Goal: Transaction & Acquisition: Subscribe to service/newsletter

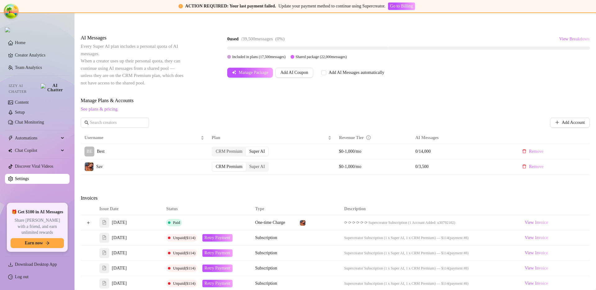
scroll to position [177, 0]
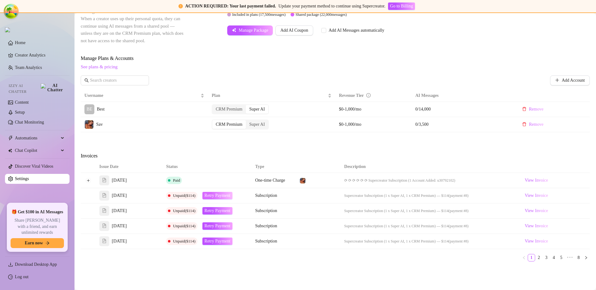
click at [218, 197] on span "Retry Payment" at bounding box center [217, 195] width 26 height 5
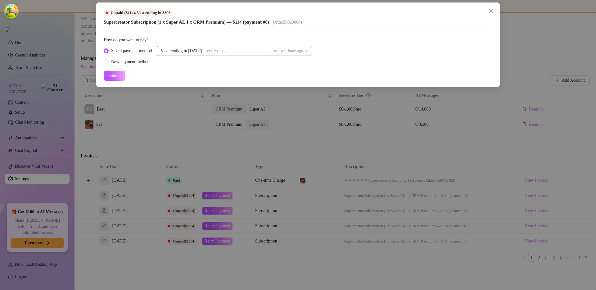
click at [311, 52] on div "Visa ending in 1798 expires 10/25 Last used 5 hours ago" at bounding box center [234, 51] width 155 height 10
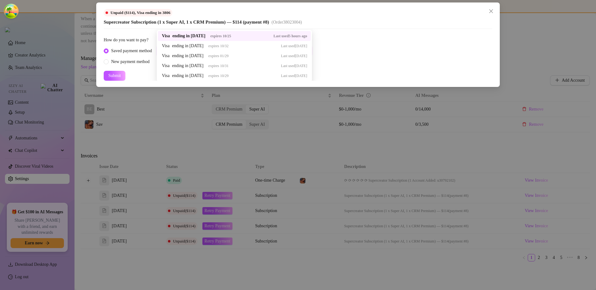
click at [354, 52] on div "Saved payment method Visa ending in 1798 expires 10/25 Last used 5 hours ago 38…" at bounding box center [298, 55] width 388 height 19
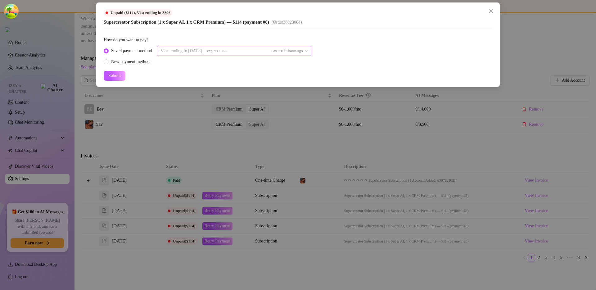
click at [303, 54] on div "Last used 5 hours ago" at bounding box center [287, 50] width 32 height 9
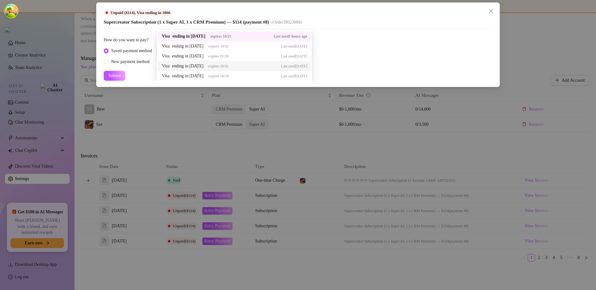
scroll to position [2, 0]
click at [379, 47] on div "Saved payment method Visa ending in 1798 expires 10/25 Last used 5 hours ago 37…" at bounding box center [298, 53] width 388 height 19
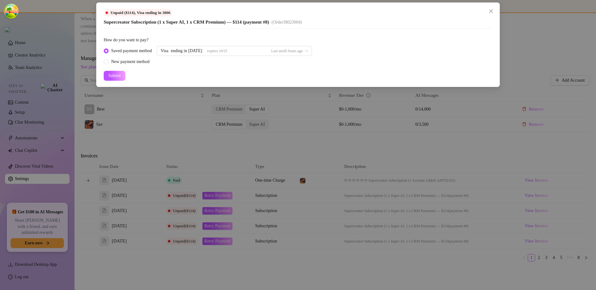
scroll to position [0, 0]
click at [281, 53] on div "Visa ending in 1798 expires 10/25 Last used 5 hours ago 37963845 37963690 37963…" at bounding box center [234, 51] width 155 height 10
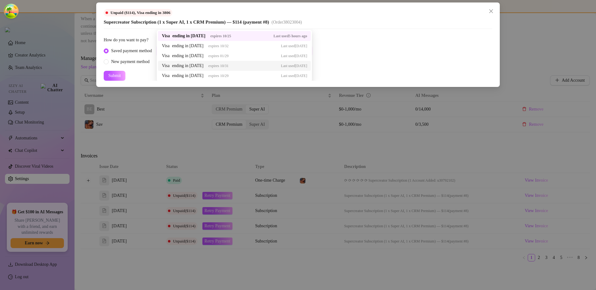
click at [340, 57] on div "Saved payment method Visa ending in 1798 expires 10/25 Last used 5 hours ago 37…" at bounding box center [298, 55] width 388 height 19
click at [276, 55] on div "Visa ending in 1798 expires 10/25 Last used 5 hours ago 38023060 37963845 Visa …" at bounding box center [234, 51] width 155 height 10
click at [348, 49] on div "Saved payment method Visa ending in 1798 expires 10/25 Last used 5 hours ago 37…" at bounding box center [298, 55] width 388 height 19
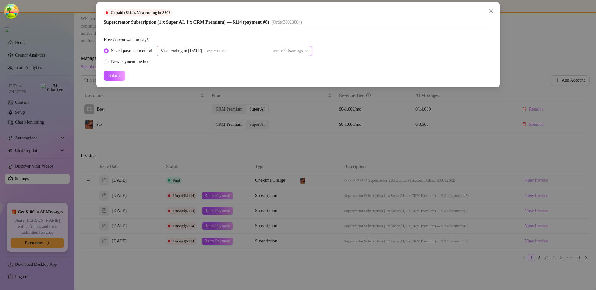
click at [217, 51] on div "Visa ending in 1798 expires 10/25 Last used 5 hours ago 38023060 37963845 37963…" at bounding box center [234, 51] width 155 height 10
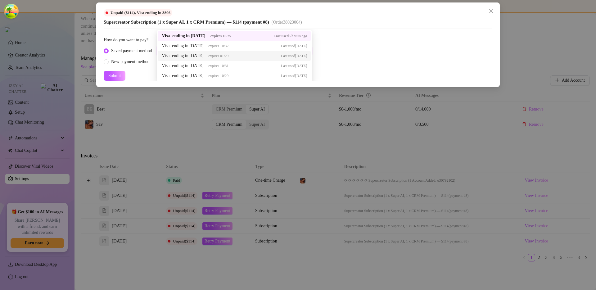
click at [344, 50] on div "Saved payment method Visa ending in 1798 expires 10/25 Last used 5 hours ago 37…" at bounding box center [298, 55] width 388 height 19
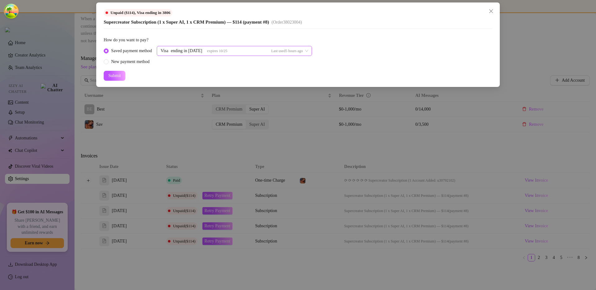
click at [229, 49] on div "Visa ending in 1798 expires 10/25 Last used 5 hours ago 37963845 37963690 37963…" at bounding box center [234, 51] width 155 height 10
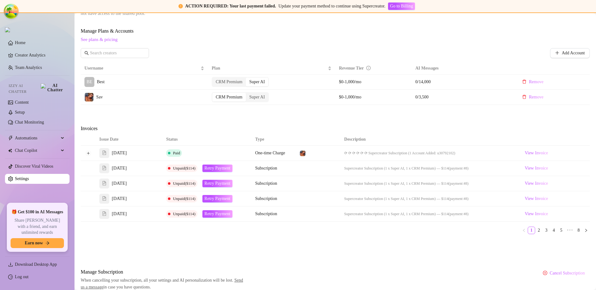
scroll to position [231, 0]
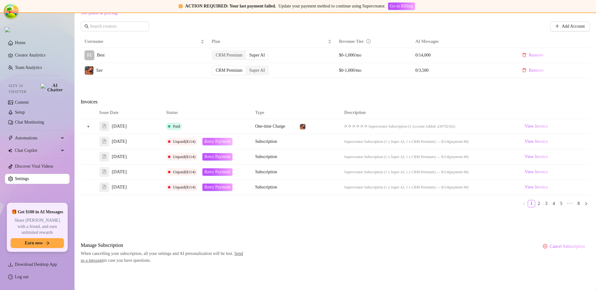
click at [211, 143] on span "Retry Payment" at bounding box center [217, 141] width 26 height 5
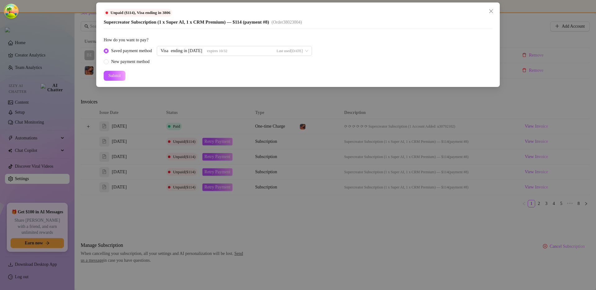
click at [238, 160] on div "Unpaid ($114) , Visa ending in 3806 Supercreator Subscription (1 x Super AI, 1 …" at bounding box center [298, 145] width 596 height 290
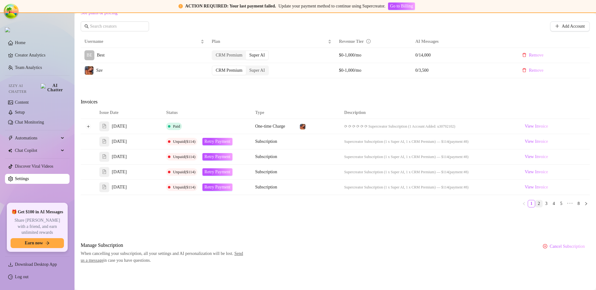
click at [535, 200] on link "2" at bounding box center [538, 203] width 7 height 7
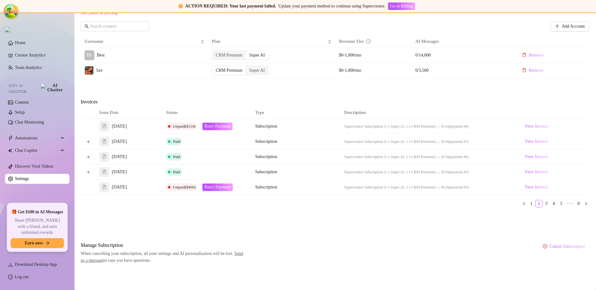
click at [176, 141] on span "Paid" at bounding box center [176, 141] width 7 height 5
click at [227, 127] on span "Retry Payment" at bounding box center [217, 126] width 26 height 5
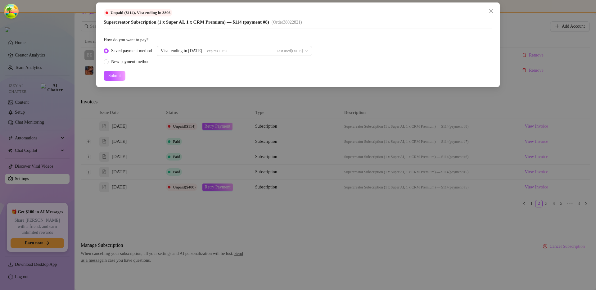
click at [223, 137] on div "Unpaid ($114) , Visa ending in 3806 Supercreator Subscription (1 x Super AI, 1 …" at bounding box center [298, 145] width 596 height 290
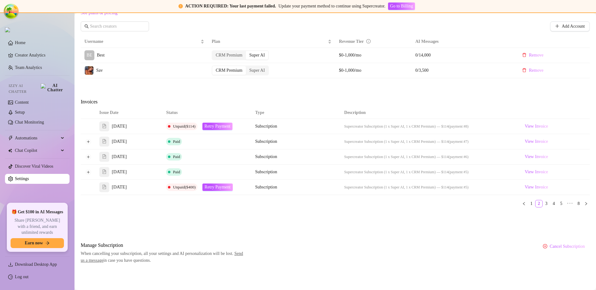
click at [177, 141] on span "Paid" at bounding box center [176, 141] width 7 height 5
click at [528, 205] on link "1" at bounding box center [531, 203] width 7 height 7
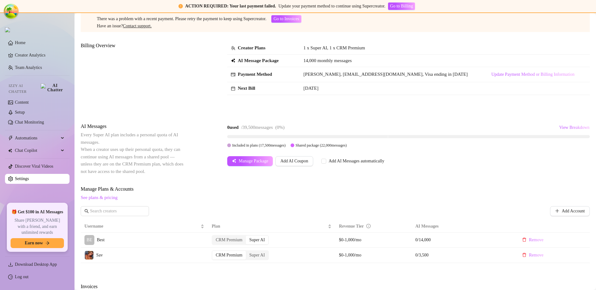
click at [320, 203] on div "Manage Plans & Accounts See plans & pricing Add Account" at bounding box center [335, 202] width 509 height 35
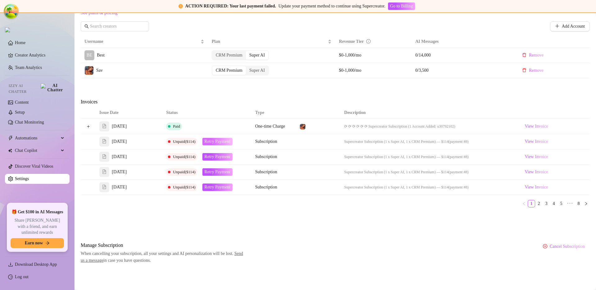
click at [222, 142] on span "Retry Payment" at bounding box center [217, 141] width 26 height 5
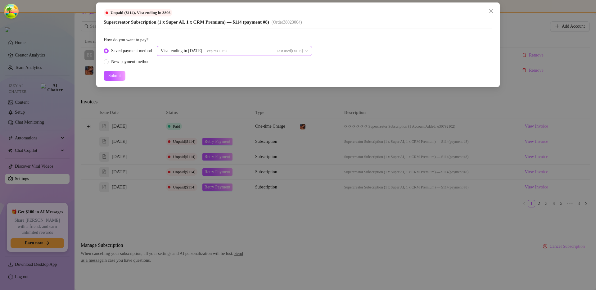
click at [241, 54] on div "Visa ending in 1515 expires 10/32 Last used 4 days ago" at bounding box center [231, 50] width 142 height 9
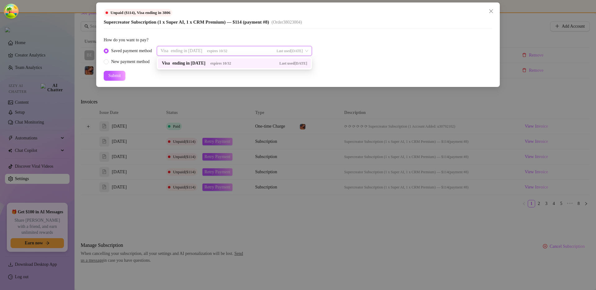
click at [244, 51] on div "Visa ending in 1515 expires 10/32 Last used 4 days ago" at bounding box center [231, 50] width 142 height 9
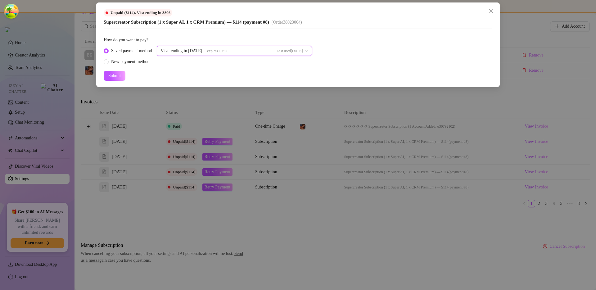
click at [227, 132] on div "Unpaid ($114) , Visa ending in 3806 Supercreator Subscription (1 x Super AI, 1 …" at bounding box center [298, 145] width 596 height 290
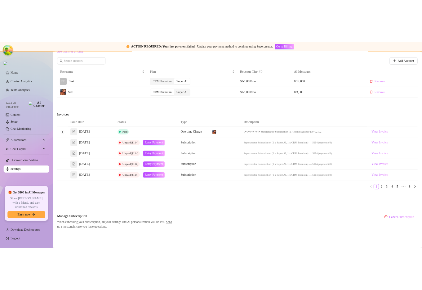
scroll to position [268, 0]
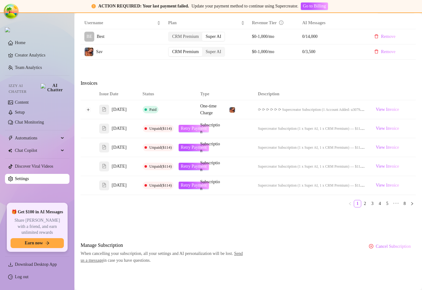
click at [186, 131] on span "Retry Payment" at bounding box center [194, 128] width 26 height 5
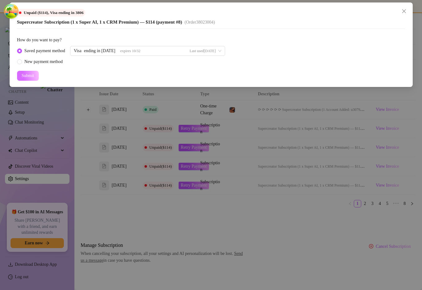
click at [31, 77] on span "Submit" at bounding box center [28, 75] width 12 height 5
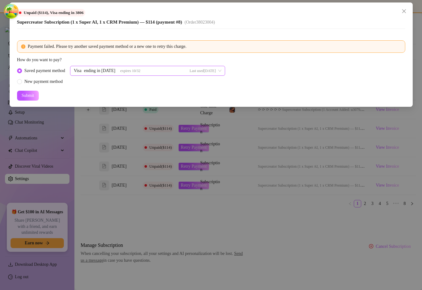
click at [163, 74] on div "Visa ending in 1515 expires 10/32 Last used 4 days ago" at bounding box center [145, 70] width 142 height 9
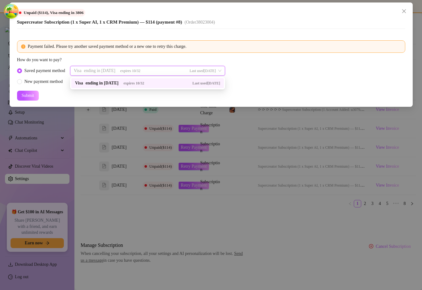
click at [164, 73] on div "Visa ending in 1515 expires 10/32 Last used 4 days ago" at bounding box center [145, 70] width 142 height 9
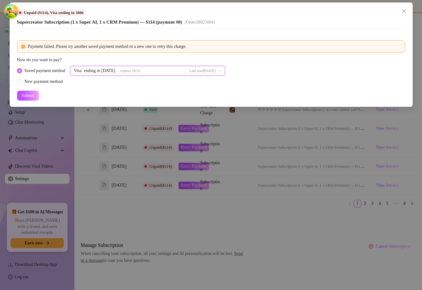
click at [250, 72] on div "Saved payment method 37963845 Visa ending in 1515 expires 10/32 Last used 4 day…" at bounding box center [211, 75] width 388 height 19
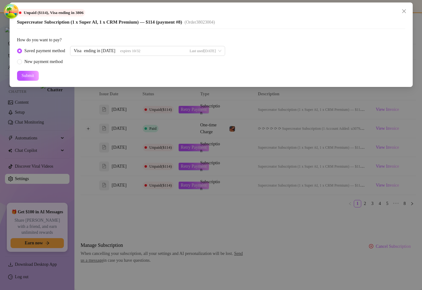
click at [276, 128] on div "Unpaid ($114) , Visa ending in 3806 Supercreator Subscription (1 x Super AI, 1 …" at bounding box center [211, 145] width 422 height 290
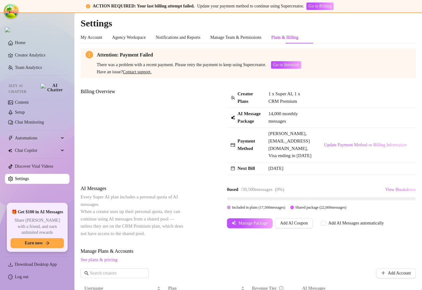
scroll to position [292, 0]
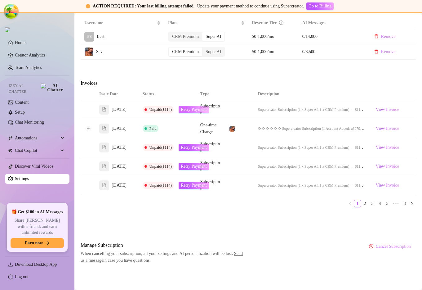
click at [190, 107] on span "Retry Payment" at bounding box center [194, 109] width 26 height 5
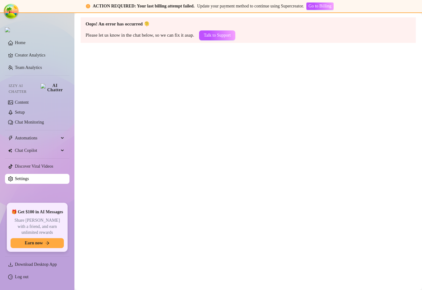
scroll to position [0, 0]
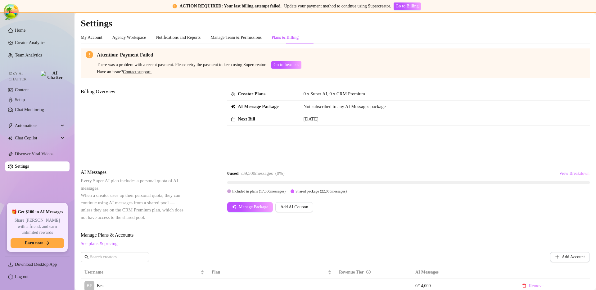
click at [387, 152] on div "Billing Overview Creator Plans 0 x Super AI, 0 x CRM Premium AI Message Package…" at bounding box center [335, 123] width 509 height 71
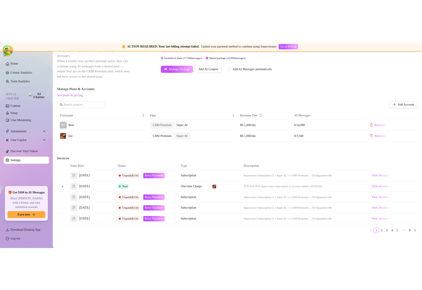
scroll to position [231, 0]
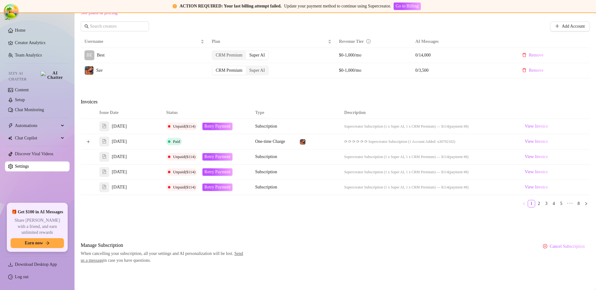
click at [368, 228] on div "Attention: Payment Failed There was a problem with a recent payment. Please ret…" at bounding box center [335, 41] width 509 height 446
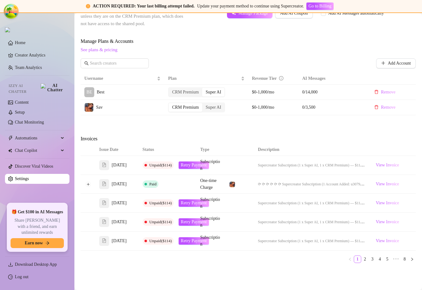
scroll to position [292, 0]
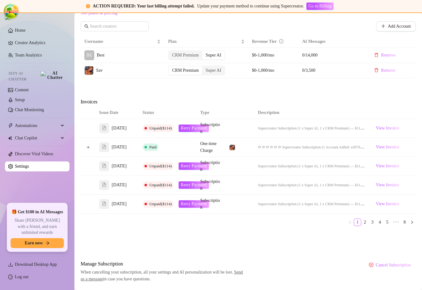
scroll to position [292, 0]
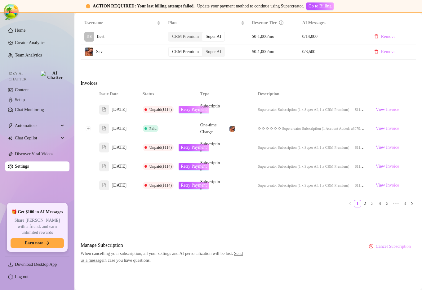
click at [185, 107] on span "Retry Payment" at bounding box center [194, 109] width 26 height 5
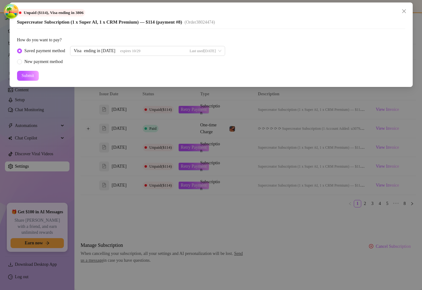
click at [164, 154] on div "Unpaid ($114) , Visa ending in 3806 Supercreator Subscription (1 x Super AI, 1 …" at bounding box center [211, 145] width 422 height 290
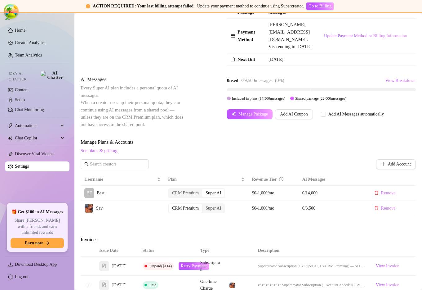
scroll to position [292, 0]
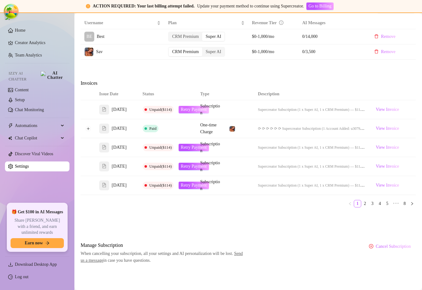
click at [190, 107] on span "Retry Payment" at bounding box center [194, 109] width 26 height 5
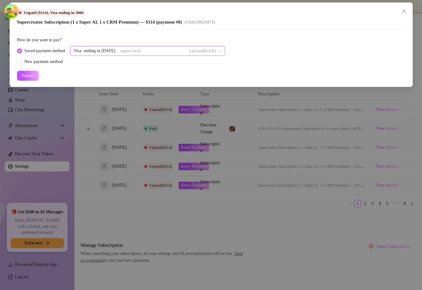
click at [195, 52] on span "Last used [DATE]" at bounding box center [203, 51] width 26 height 4
click at [196, 147] on div "Unpaid ($114) , Visa ending in 3806 Supercreator Subscription (1 x Super AI, 1 …" at bounding box center [211, 145] width 422 height 290
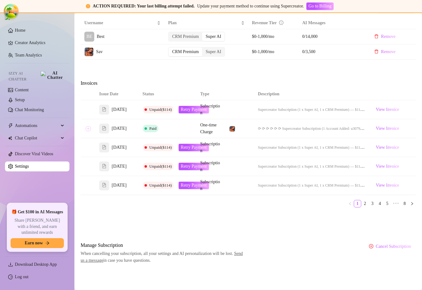
click at [87, 126] on button "Expand row" at bounding box center [88, 128] width 5 height 5
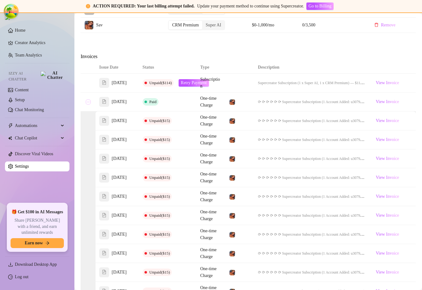
click at [87, 104] on button "Collapse row" at bounding box center [88, 101] width 5 height 5
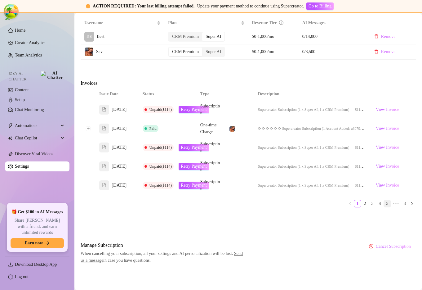
click at [384, 204] on link "5" at bounding box center [387, 203] width 7 height 7
click at [394, 205] on link "7" at bounding box center [397, 203] width 7 height 7
click at [401, 205] on link "8" at bounding box center [404, 203] width 7 height 7
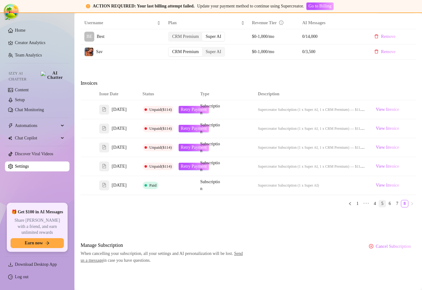
click at [381, 205] on link "5" at bounding box center [382, 203] width 7 height 7
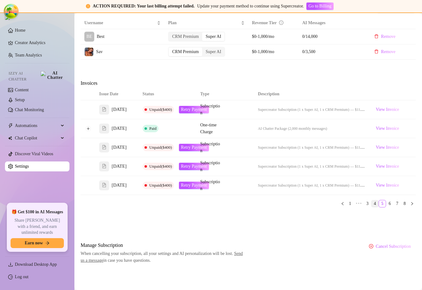
click at [373, 205] on link "4" at bounding box center [375, 203] width 7 height 7
click at [369, 206] on link "4" at bounding box center [372, 203] width 7 height 7
click at [364, 206] on ul "1 2 3 4 5 6 ••• 8" at bounding box center [248, 203] width 335 height 7
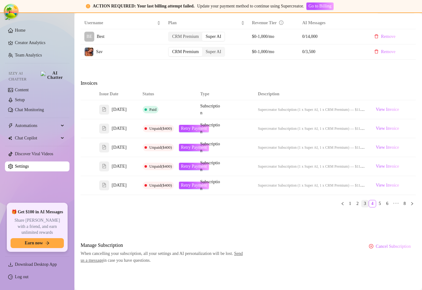
click at [362, 203] on link "3" at bounding box center [365, 203] width 7 height 7
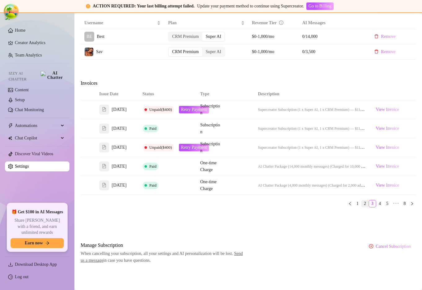
click at [362, 205] on link "2" at bounding box center [365, 203] width 7 height 7
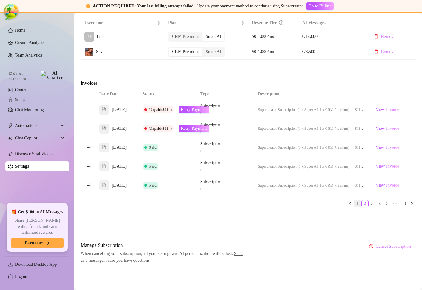
click at [356, 204] on link "1" at bounding box center [357, 203] width 7 height 7
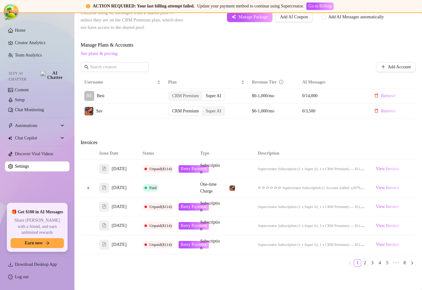
scroll to position [206, 0]
click at [380, 63] on div "Attention: Payment Failed There was a problem with a recent payment. Please ret…" at bounding box center [248, 83] width 335 height 481
click at [322, 49] on span "Manage Plans & Accounts" at bounding box center [248, 45] width 335 height 7
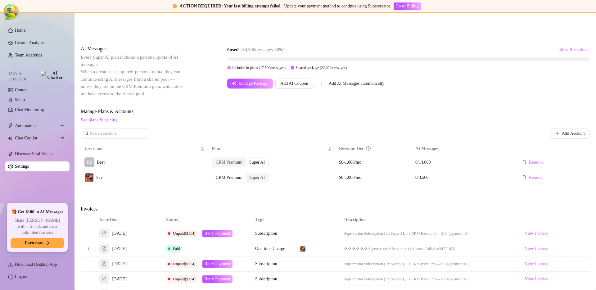
scroll to position [231, 0]
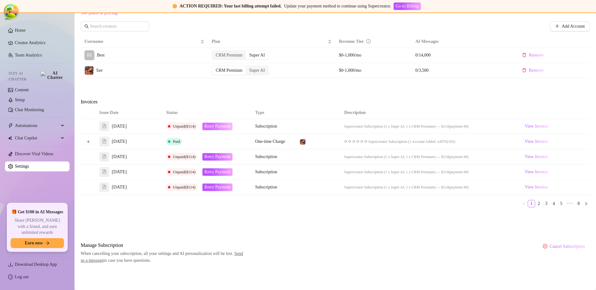
click at [216, 128] on span "Retry Payment" at bounding box center [217, 126] width 26 height 5
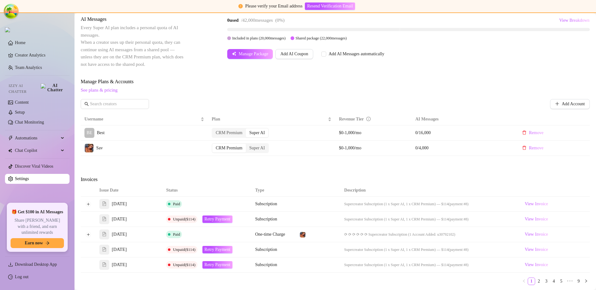
scroll to position [114, 0]
click at [90, 204] on button "Expand row" at bounding box center [88, 203] width 5 height 5
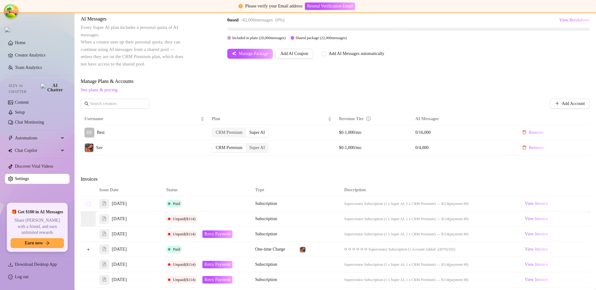
click at [89, 204] on button "Collapse row" at bounding box center [88, 203] width 5 height 5
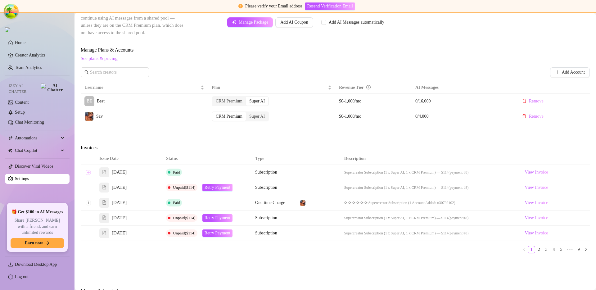
scroll to position [146, 0]
click at [186, 190] on div "Unpaid ($114)" at bounding box center [184, 186] width 22 height 7
click at [187, 187] on span "Unpaid ($114)" at bounding box center [184, 187] width 22 height 5
click at [231, 189] on span "Retry Payment" at bounding box center [217, 187] width 26 height 5
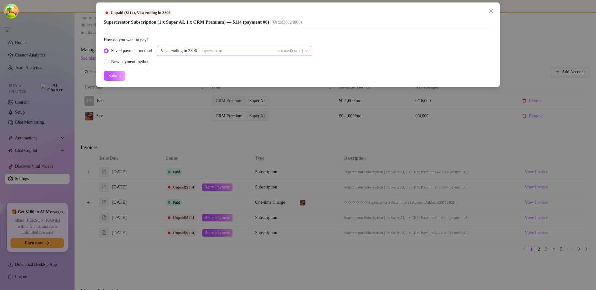
click at [197, 53] on div "ending in 3806" at bounding box center [184, 50] width 26 height 9
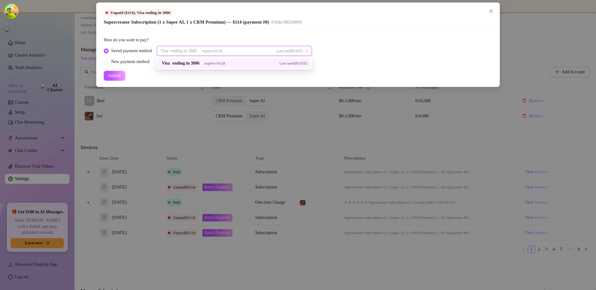
click at [207, 51] on div "expires 01/28" at bounding box center [210, 50] width 23 height 9
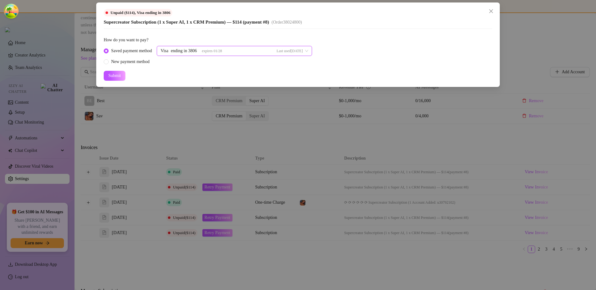
click at [214, 54] on div "expires 01/28" at bounding box center [210, 50] width 23 height 9
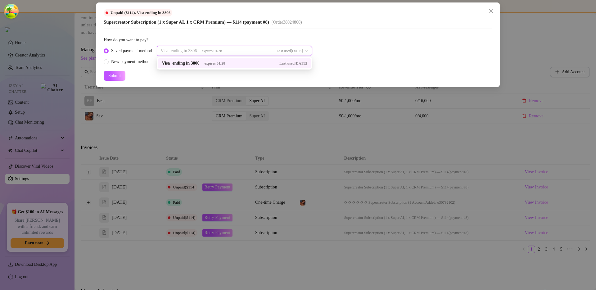
click at [217, 52] on span "expires 01/28" at bounding box center [212, 51] width 20 height 4
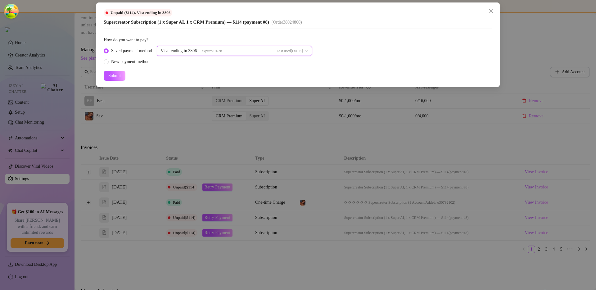
click at [207, 72] on form "How do you want to pay? Saved payment method 37943407 Visa ending in 3806 expir…" at bounding box center [298, 59] width 388 height 44
click at [197, 110] on div "Unpaid ($114) , Visa ending in 3806 Supercreator Subscription (1 x Super AI, 1 …" at bounding box center [298, 145] width 596 height 290
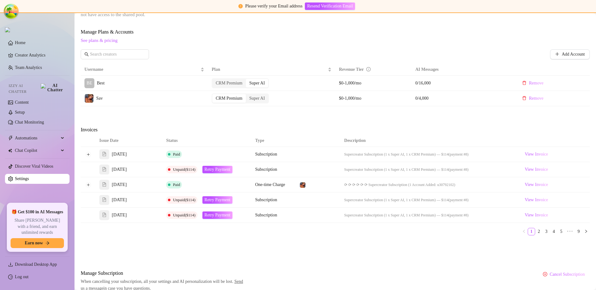
scroll to position [162, 0]
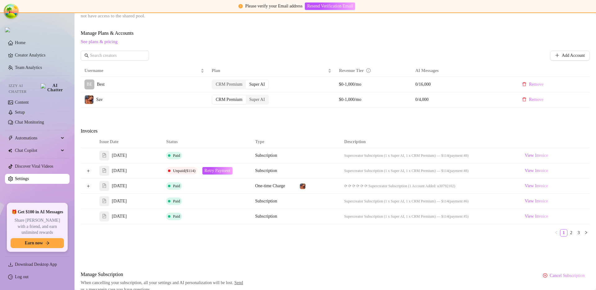
click at [215, 132] on div "Invoices" at bounding box center [335, 131] width 509 height 9
click at [208, 135] on div "Invoices" at bounding box center [335, 131] width 509 height 9
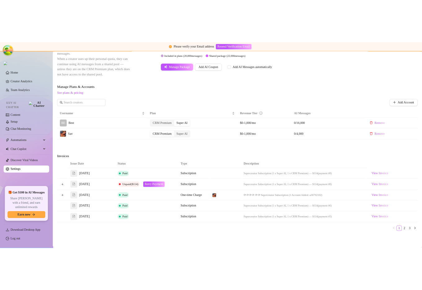
scroll to position [190, 0]
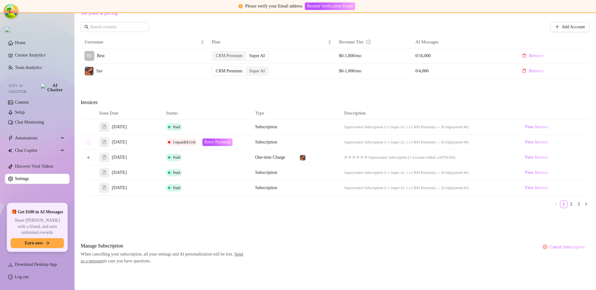
click at [90, 141] on button "Expand row" at bounding box center [88, 142] width 5 height 5
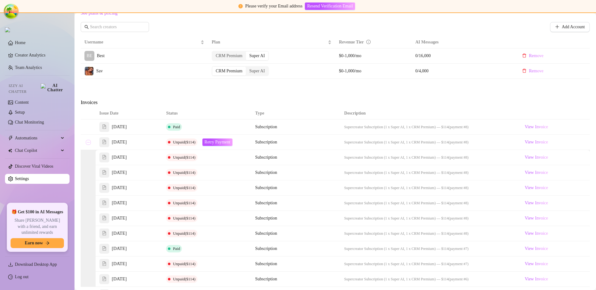
click at [90, 141] on button "Collapse row" at bounding box center [88, 142] width 5 height 5
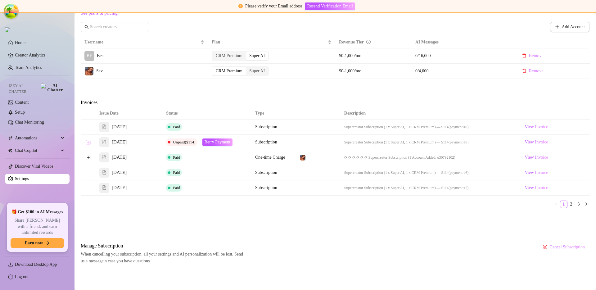
click at [89, 142] on button "Expand row" at bounding box center [88, 142] width 5 height 5
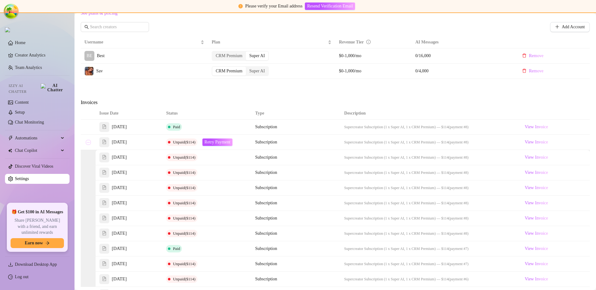
click at [89, 142] on button "Collapse row" at bounding box center [88, 142] width 5 height 5
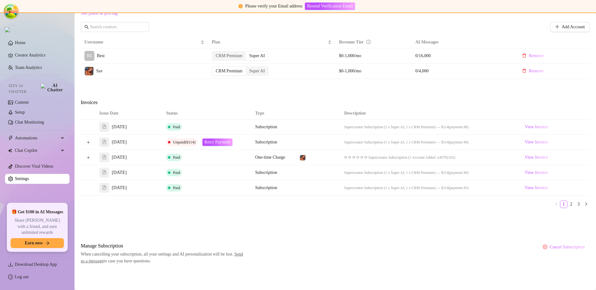
click at [90, 137] on td at bounding box center [88, 142] width 15 height 15
click at [89, 143] on button "Expand row" at bounding box center [88, 142] width 5 height 5
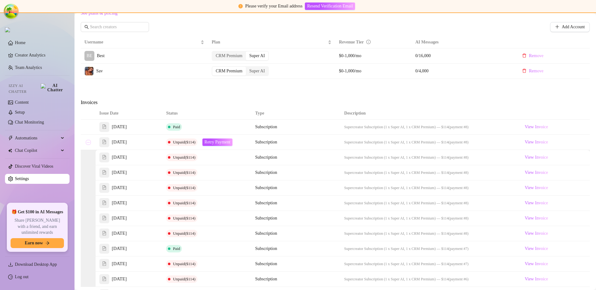
click at [88, 143] on button "Collapse row" at bounding box center [88, 142] width 5 height 5
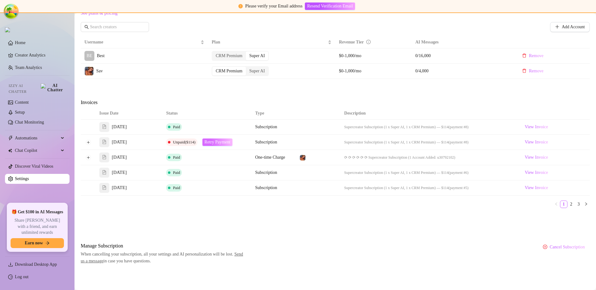
click at [212, 140] on span "Retry Payment" at bounding box center [217, 142] width 26 height 5
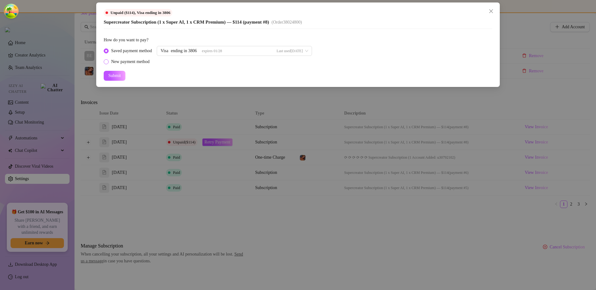
click at [139, 62] on div "New payment method" at bounding box center [130, 61] width 38 height 7
click at [108, 62] on input "New payment method" at bounding box center [106, 62] width 2 height 4
radio input "true"
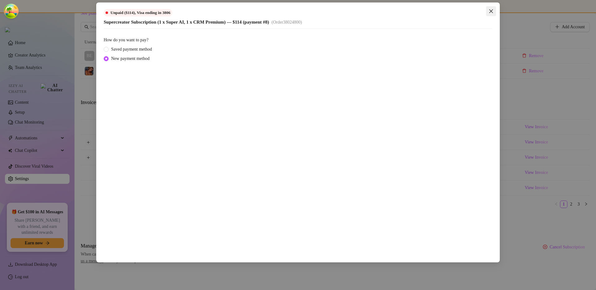
click at [493, 11] on icon "close" at bounding box center [490, 11] width 5 height 5
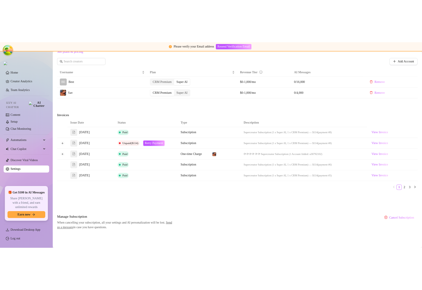
scroll to position [229, 0]
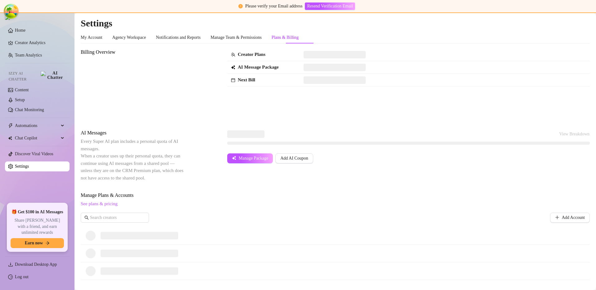
click at [301, 117] on div "Billing Overview Creator Plans AI Message Package Next Bill" at bounding box center [335, 83] width 509 height 71
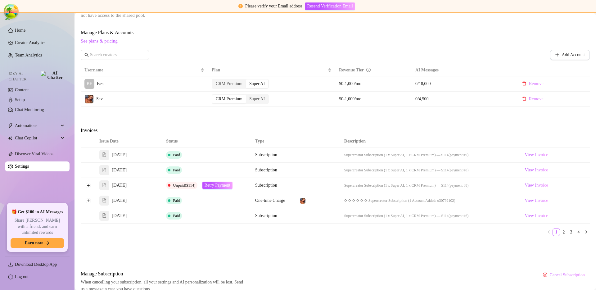
scroll to position [191, 0]
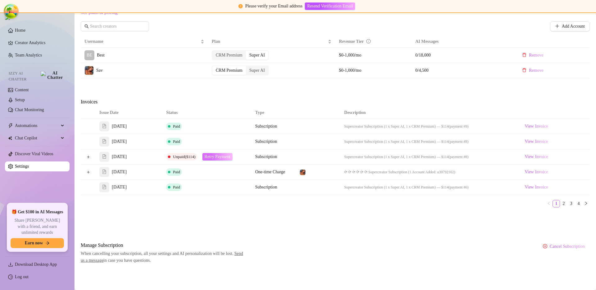
click at [220, 155] on span "Retry Payment" at bounding box center [217, 156] width 26 height 5
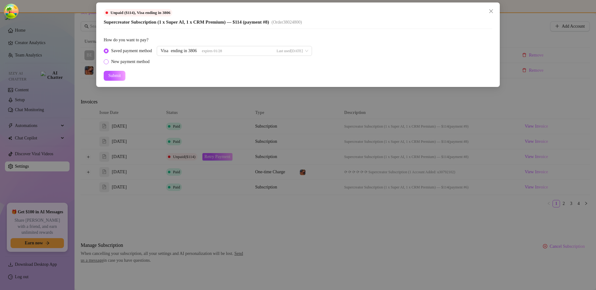
click at [128, 62] on div "New payment method" at bounding box center [130, 61] width 38 height 7
click at [108, 62] on input "New payment method" at bounding box center [106, 62] width 2 height 4
radio input "true"
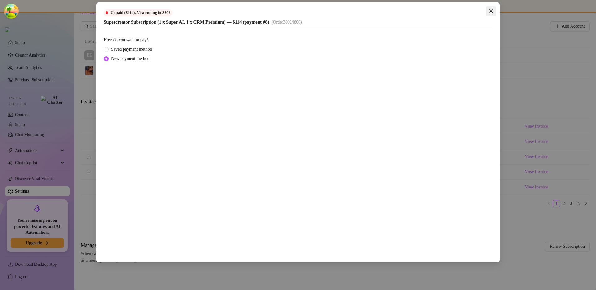
click at [488, 11] on icon "close" at bounding box center [490, 11] width 5 height 5
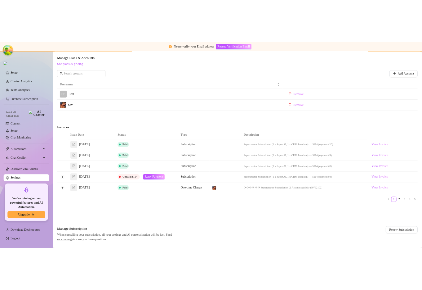
scroll to position [172, 0]
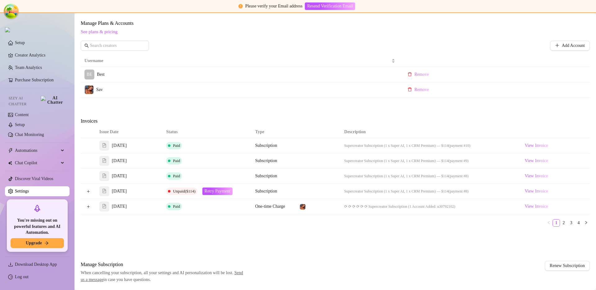
click at [217, 168] on td "Paid" at bounding box center [206, 175] width 89 height 15
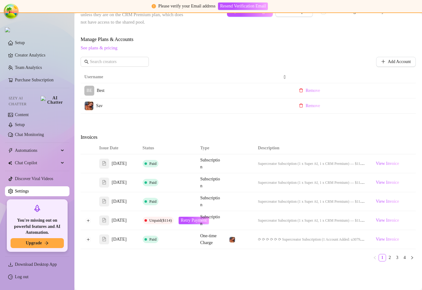
scroll to position [210, 0]
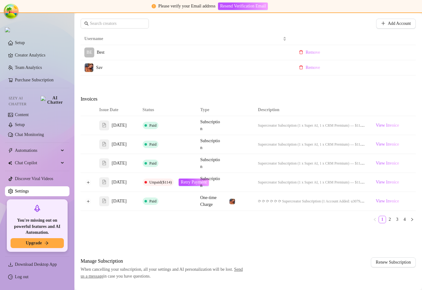
click at [296, 111] on div "Billing Overview Creator Plans 1 x Super AI, 1 x CRM Premium AI Message Package…" at bounding box center [248, 58] width 335 height 441
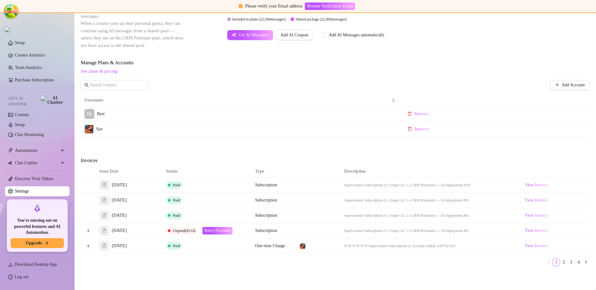
scroll to position [191, 0]
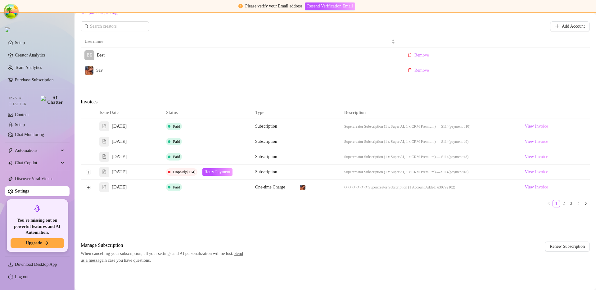
click at [201, 217] on div "Billing Overview Creator Plans 1 x Super AI, 1 x CRM Premium AI Message Package…" at bounding box center [335, 60] width 509 height 406
click at [216, 169] on button "Retry Payment" at bounding box center [217, 171] width 30 height 7
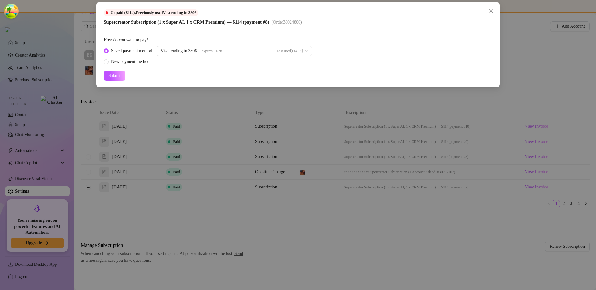
click at [206, 33] on div "How do you want to pay? Saved payment method Visa ending in 3806 expires [CREDI…" at bounding box center [298, 55] width 388 height 52
click at [213, 107] on div "Unpaid ($114) , Previously used Visa ending in 3806 Supercreator Subscription (…" at bounding box center [298, 145] width 596 height 290
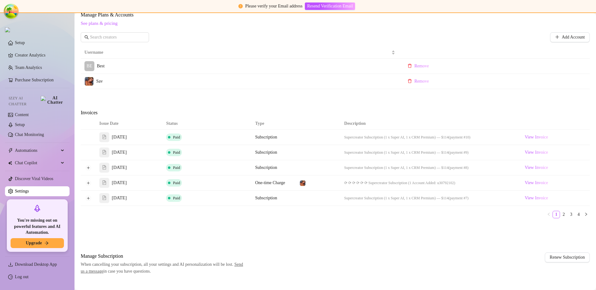
scroll to position [175, 0]
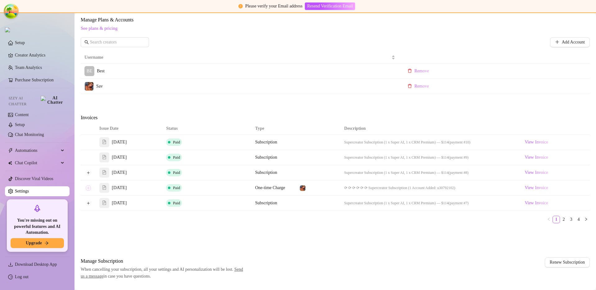
click at [88, 186] on button "Expand row" at bounding box center [88, 187] width 5 height 5
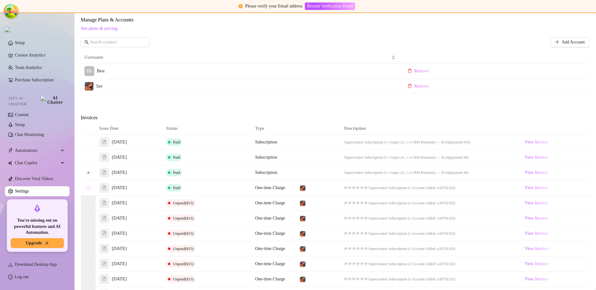
click at [88, 186] on button "Collapse row" at bounding box center [88, 187] width 5 height 5
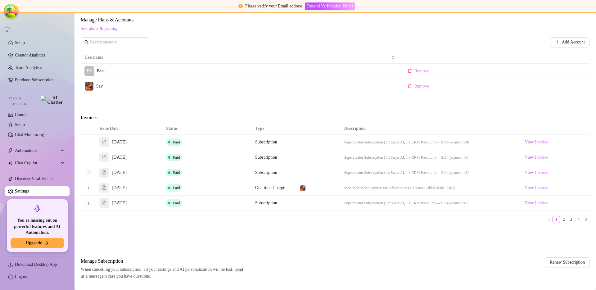
click at [88, 173] on button "Expand row" at bounding box center [88, 172] width 5 height 5
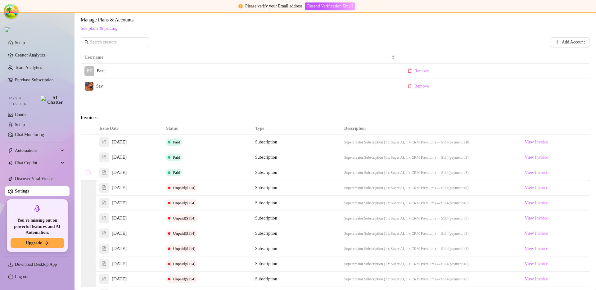
click at [88, 173] on button "Collapse row" at bounding box center [88, 172] width 5 height 5
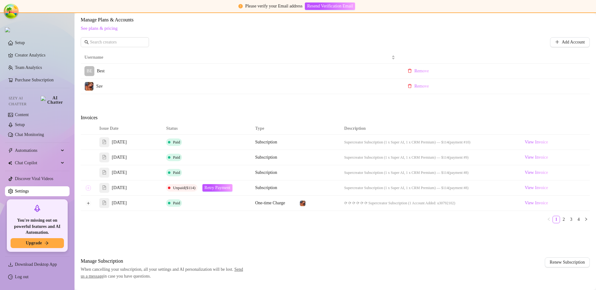
click at [89, 190] on button "Expand row" at bounding box center [88, 187] width 5 height 5
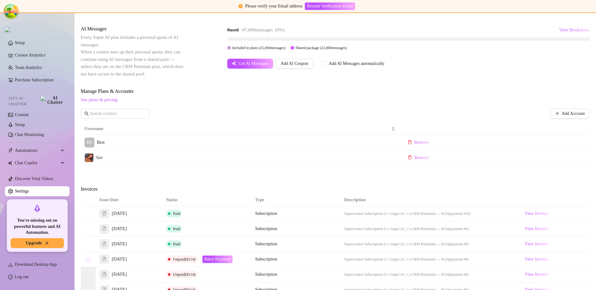
scroll to position [105, 0]
click at [294, 155] on div "Sav" at bounding box center [239, 156] width 311 height 9
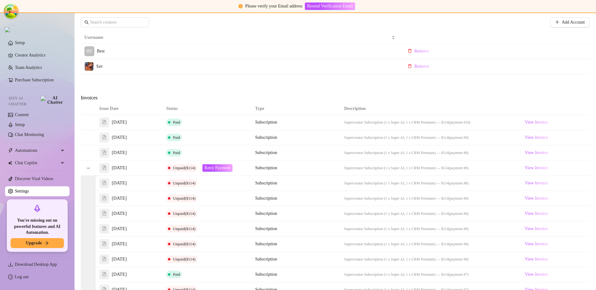
scroll to position [197, 0]
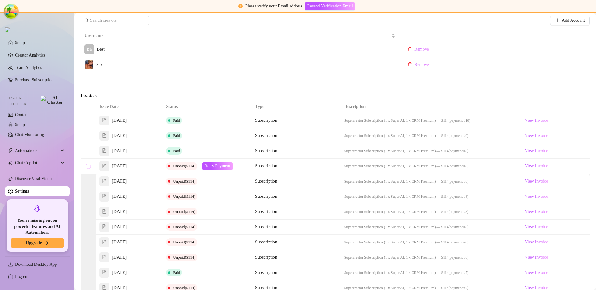
click at [90, 167] on button "Collapse row" at bounding box center [88, 166] width 5 height 5
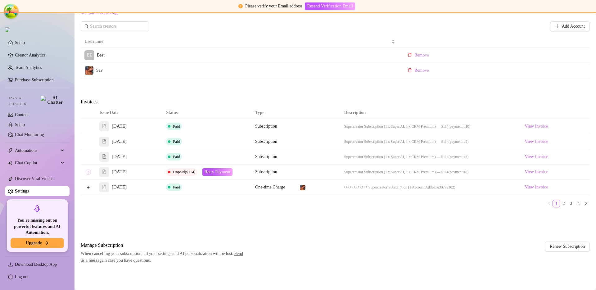
scroll to position [191, 0]
click at [350, 235] on div "Billing Overview Creator Plans 1 x Super AI, 1 x CRM Premium AI Message Package…" at bounding box center [335, 60] width 509 height 406
click at [89, 172] on button "Expand row" at bounding box center [88, 171] width 5 height 5
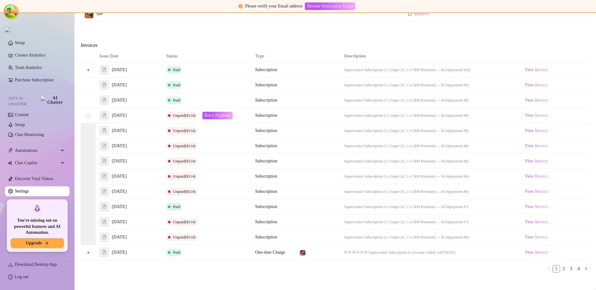
scroll to position [241, 0]
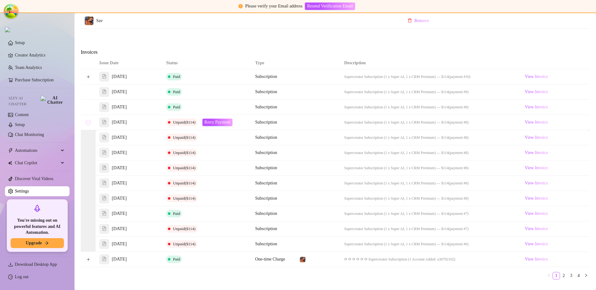
click at [90, 124] on button "Collapse row" at bounding box center [88, 122] width 5 height 5
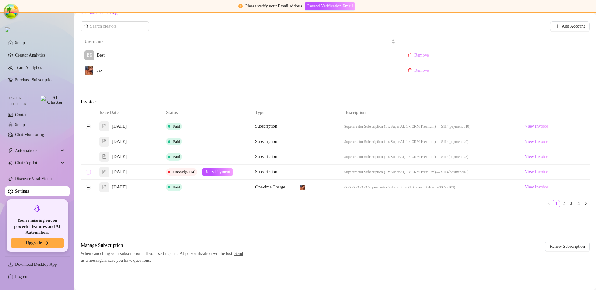
scroll to position [191, 0]
click at [89, 172] on button "Expand row" at bounding box center [88, 171] width 5 height 5
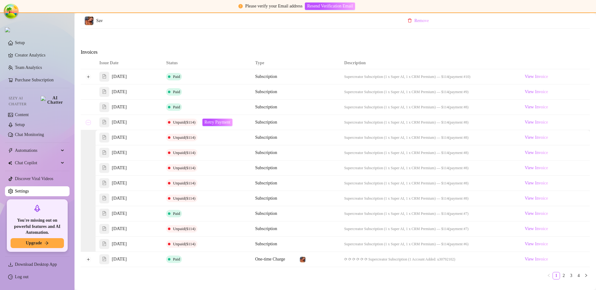
click at [87, 121] on button "Collapse row" at bounding box center [88, 122] width 5 height 5
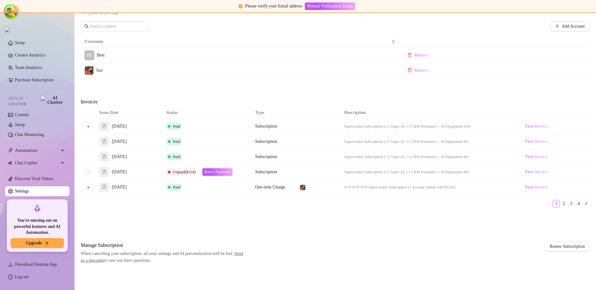
scroll to position [191, 0]
click at [89, 176] on td at bounding box center [88, 171] width 15 height 15
click at [88, 173] on button "Expand row" at bounding box center [88, 171] width 5 height 5
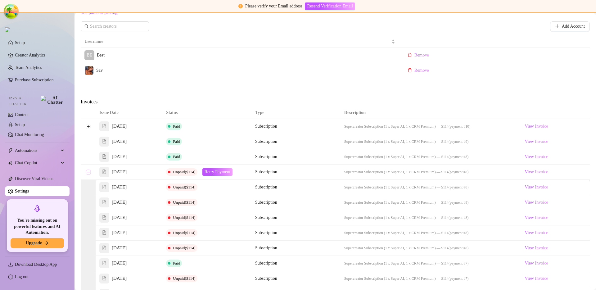
click at [89, 173] on button "Collapse row" at bounding box center [88, 171] width 5 height 5
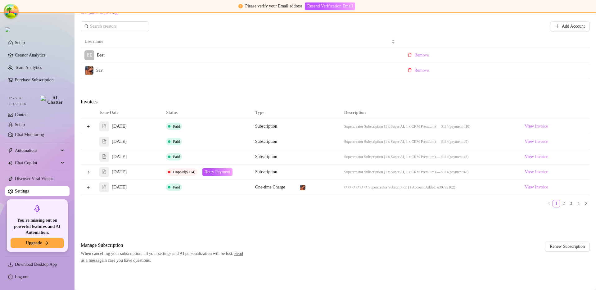
click at [186, 171] on span "Unpaid ($114)" at bounding box center [184, 171] width 22 height 5
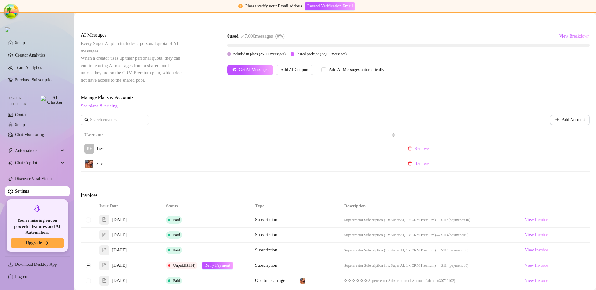
scroll to position [106, 0]
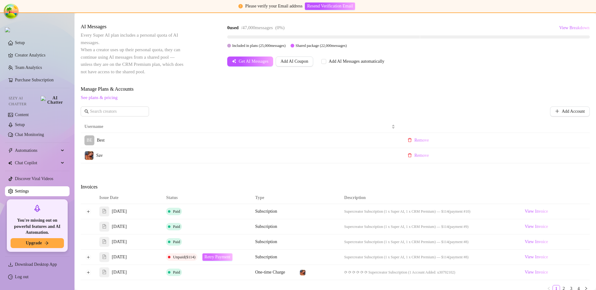
click at [213, 259] on span "Retry Payment" at bounding box center [217, 256] width 26 height 5
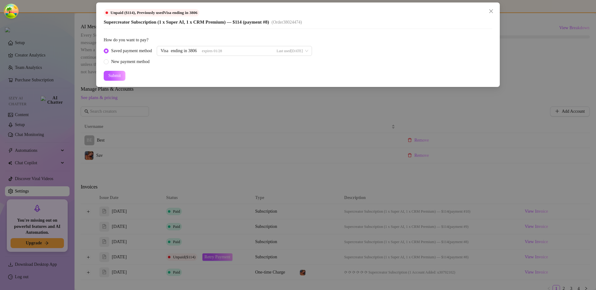
click at [244, 265] on div "Unpaid ($114) , Previously used Visa ending in 3806 Supercreator Subscription (…" at bounding box center [298, 145] width 596 height 290
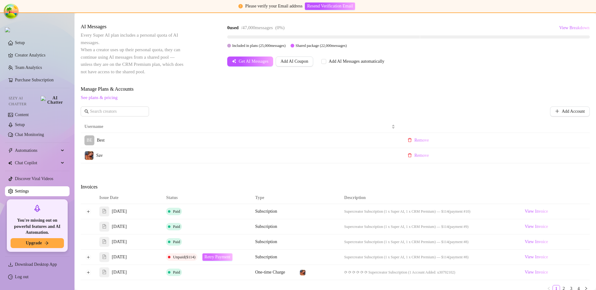
click at [228, 258] on span "Retry Payment" at bounding box center [217, 256] width 26 height 5
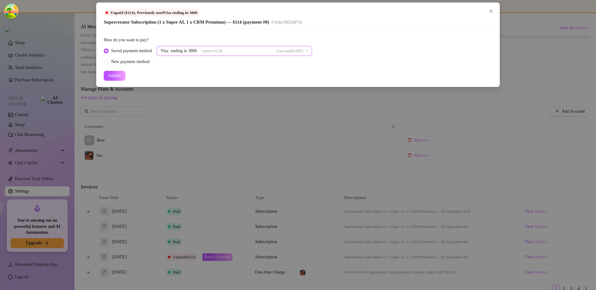
click at [236, 53] on div "Visa ending in 3806 expires 01/28 Last used 5 days ago" at bounding box center [231, 50] width 142 height 9
drag, startPoint x: 237, startPoint y: 50, endPoint x: 232, endPoint y: 57, distance: 9.1
click at [238, 50] on div "Visa ending in 3806 expires 01/28 Last used 5 days ago" at bounding box center [231, 50] width 142 height 9
click at [235, 162] on div "Unpaid ($114) , Previously used Visa ending in 3806 Supercreator Subscription (…" at bounding box center [298, 145] width 596 height 290
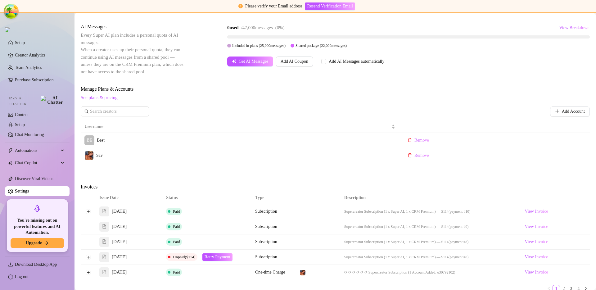
scroll to position [191, 0]
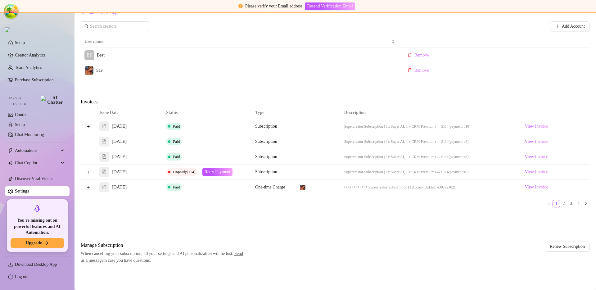
click at [276, 190] on td "One-time Charge" at bounding box center [273, 187] width 44 height 15
click at [278, 188] on span "One-time Charge" at bounding box center [270, 187] width 30 height 5
click at [271, 175] on td "Subscription" at bounding box center [273, 171] width 44 height 15
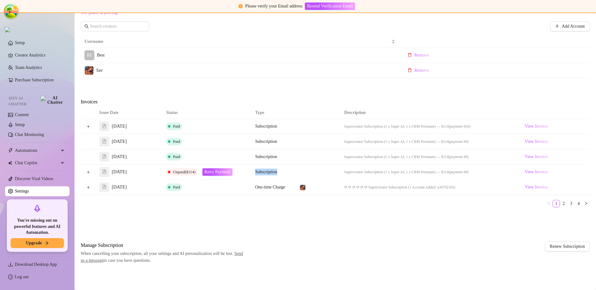
click at [271, 175] on td "Subscription" at bounding box center [273, 171] width 44 height 15
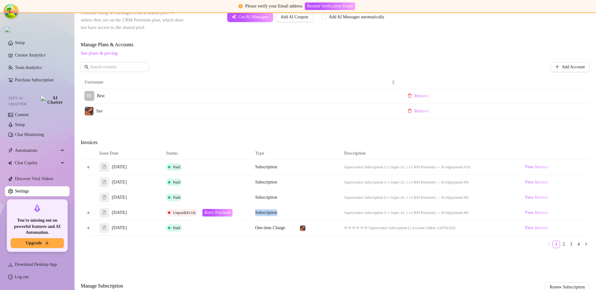
scroll to position [105, 0]
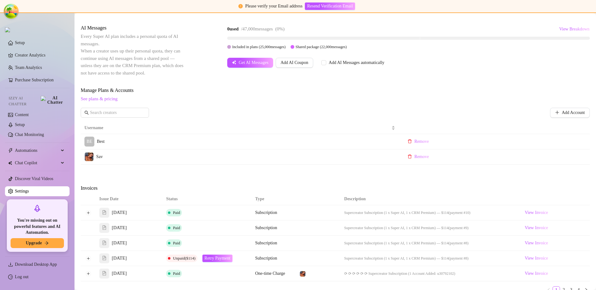
click at [277, 273] on span "One-time Charge" at bounding box center [270, 273] width 30 height 5
click at [276, 274] on span "One-time Charge" at bounding box center [270, 273] width 30 height 5
click at [262, 257] on span "Subscription" at bounding box center [266, 258] width 22 height 5
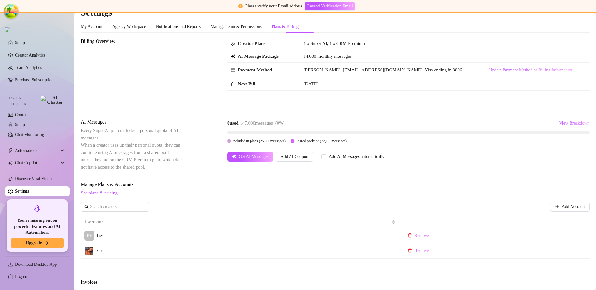
scroll to position [4, 0]
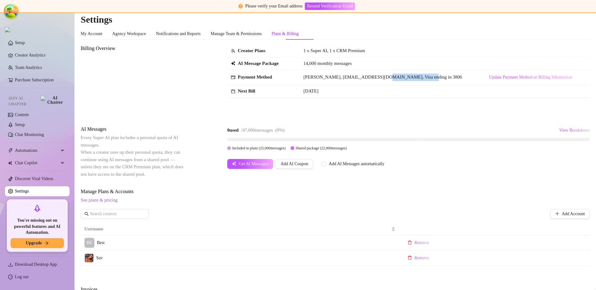
drag, startPoint x: 421, startPoint y: 79, endPoint x: 381, endPoint y: 76, distance: 39.8
click at [381, 76] on td "John Doe, kiwote6792@cspaus.com, Visa ending in 3806" at bounding box center [390, 77] width 181 height 15
click at [381, 76] on span "John Doe, kiwote6792@cspaus.com, Visa ending in 3806" at bounding box center [382, 76] width 159 height 5
drag, startPoint x: 424, startPoint y: 79, endPoint x: 380, endPoint y: 75, distance: 44.0
click at [380, 75] on td "John Doe, kiwote6792@cspaus.com, Visa ending in 3806" at bounding box center [390, 77] width 181 height 15
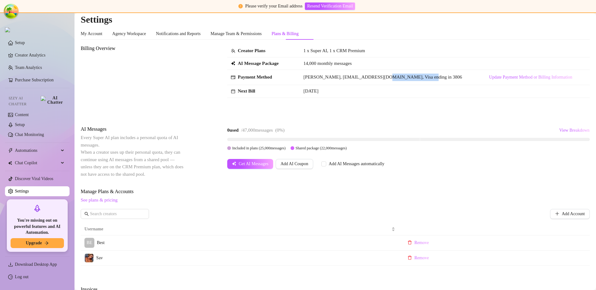
click at [380, 75] on span "John Doe, kiwote6792@cspaus.com, Visa ending in 3806" at bounding box center [382, 76] width 159 height 5
click at [421, 79] on td "John Doe, kiwote6792@cspaus.com, Visa ending in 3806" at bounding box center [390, 77] width 181 height 15
click at [419, 78] on span "John Doe, kiwote6792@cspaus.com, Visa ending in 3806" at bounding box center [382, 76] width 159 height 5
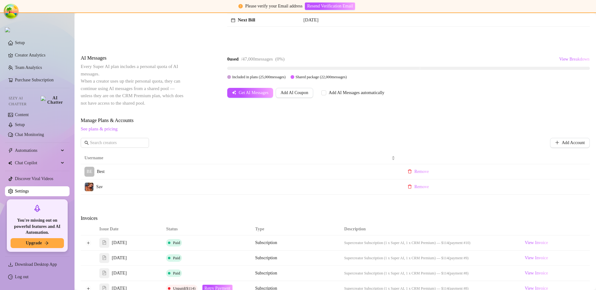
scroll to position [191, 0]
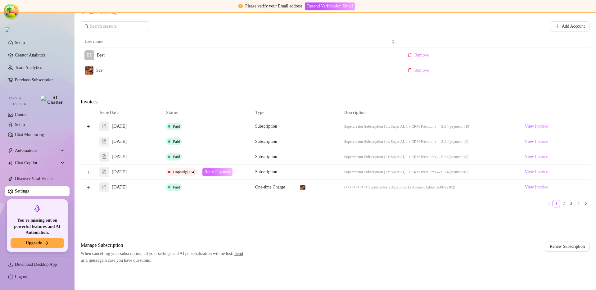
click at [231, 173] on span "Retry Payment" at bounding box center [217, 171] width 26 height 5
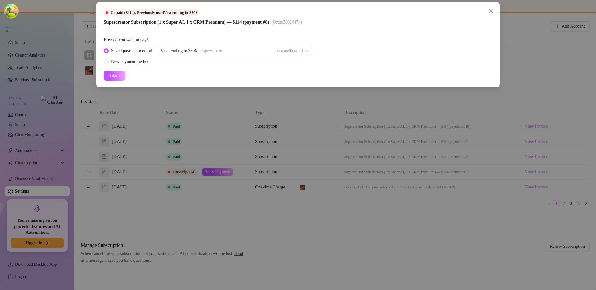
click at [278, 124] on div "Unpaid ($114) , Previously used Visa ending in 3806 Supercreator Subscription (…" at bounding box center [298, 145] width 596 height 290
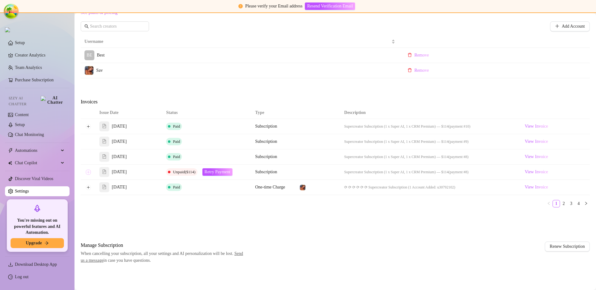
click at [89, 172] on button "Expand row" at bounding box center [88, 171] width 5 height 5
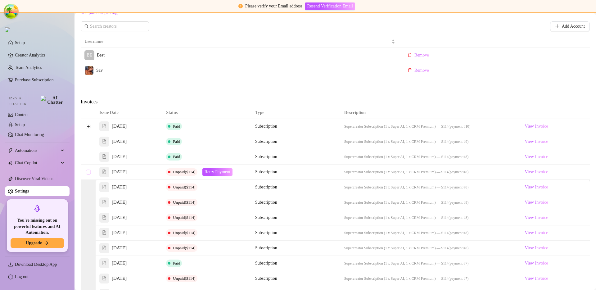
click at [88, 173] on button "Collapse row" at bounding box center [88, 171] width 5 height 5
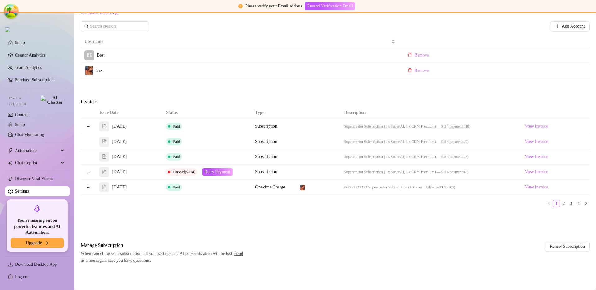
click at [218, 240] on div "Billing Overview Creator Plans 1 x Super AI, 1 x CRM Premium AI Message Package…" at bounding box center [335, 60] width 509 height 406
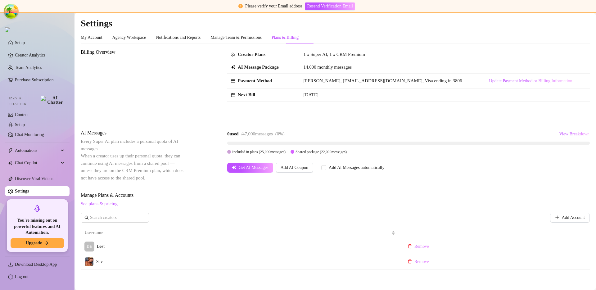
scroll to position [182, 0]
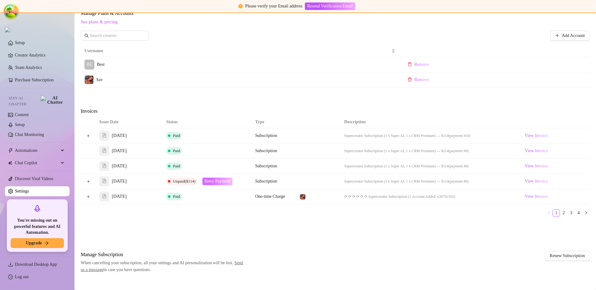
click at [219, 183] on span "Retry Payment" at bounding box center [217, 181] width 26 height 5
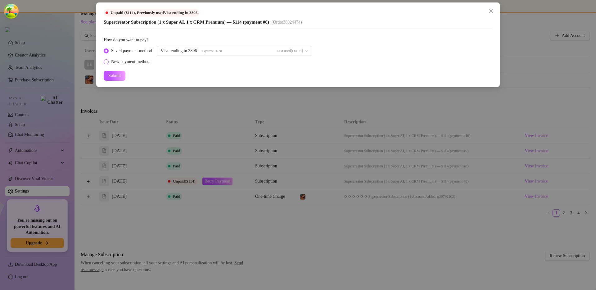
click at [145, 63] on div "New payment method" at bounding box center [130, 61] width 38 height 7
click at [108, 63] on input "New payment method" at bounding box center [106, 62] width 2 height 4
radio input "true"
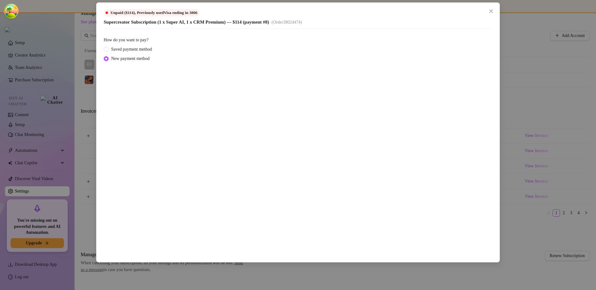
click at [533, 124] on div "Unpaid ($114) , Previously used Visa ending in 3806 Supercreator Subscription (…" at bounding box center [298, 145] width 596 height 290
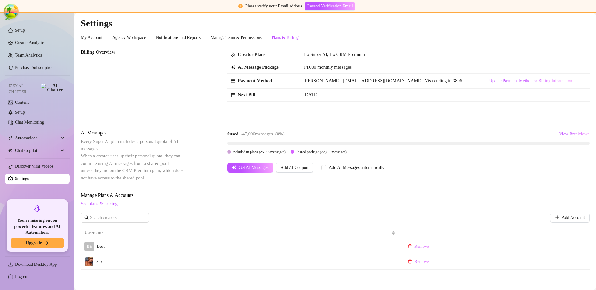
scroll to position [191, 0]
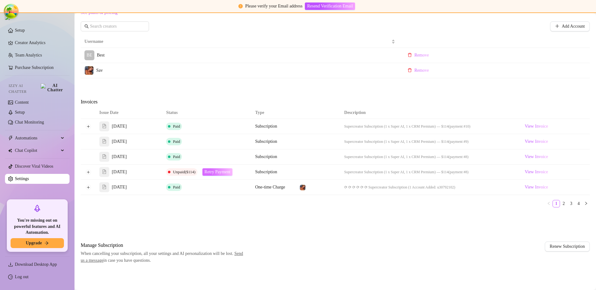
click at [222, 173] on span "Retry Payment" at bounding box center [217, 171] width 26 height 5
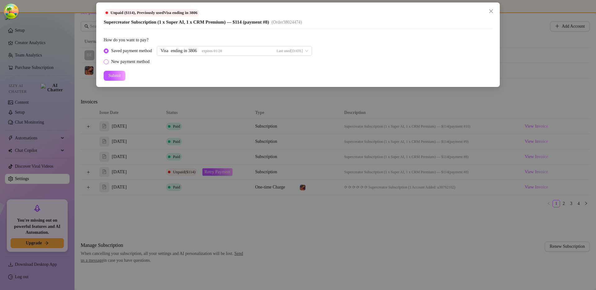
click at [142, 60] on div "New payment method" at bounding box center [130, 61] width 38 height 7
click at [108, 60] on input "New payment method" at bounding box center [106, 62] width 2 height 4
radio input "true"
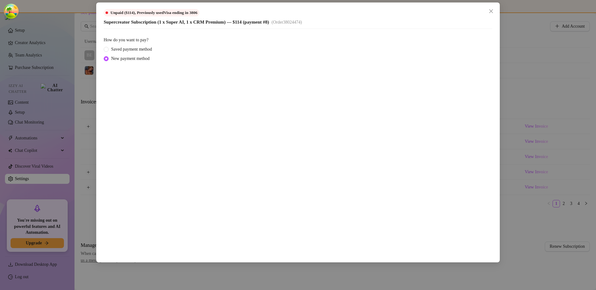
click at [522, 164] on div "Unpaid ($114) , Previously used Visa ending in 3806 Supercreator Subscription (…" at bounding box center [298, 145] width 596 height 290
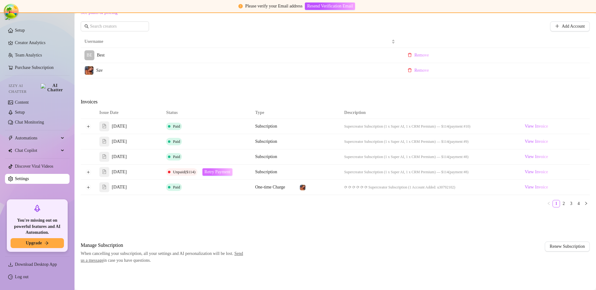
click at [226, 173] on span "Retry Payment" at bounding box center [217, 171] width 26 height 5
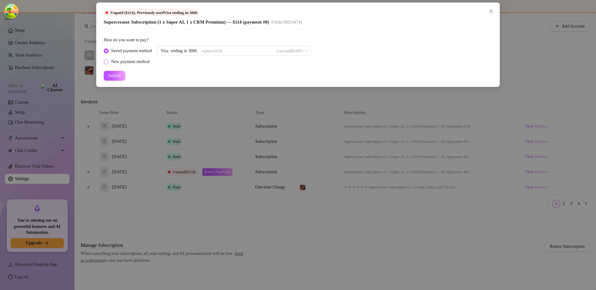
click at [133, 62] on div "New payment method" at bounding box center [130, 61] width 38 height 7
click at [108, 62] on input "New payment method" at bounding box center [106, 62] width 2 height 4
radio input "true"
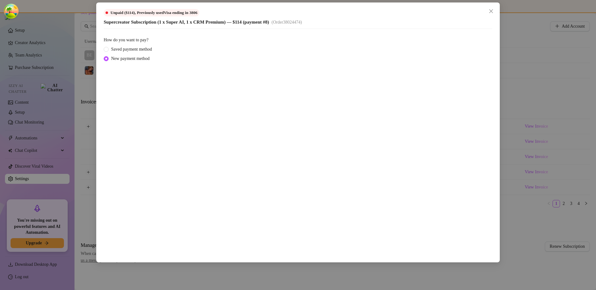
click at [578, 143] on div "Unpaid ($114) , Previously used Visa ending in 3806 Supercreator Subscription (…" at bounding box center [298, 145] width 596 height 290
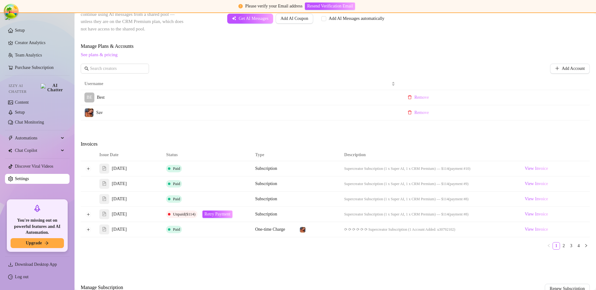
scroll to position [191, 0]
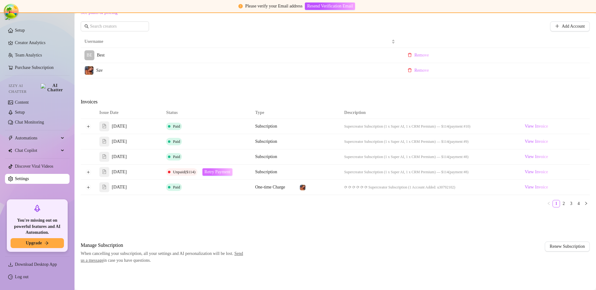
click at [230, 173] on span "Retry Payment" at bounding box center [217, 171] width 26 height 5
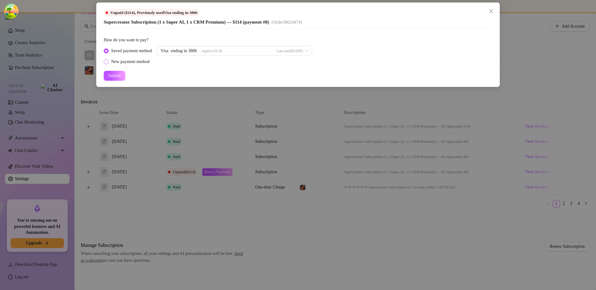
click at [141, 60] on div "New payment method" at bounding box center [130, 61] width 38 height 7
click at [108, 60] on input "New payment method" at bounding box center [106, 62] width 2 height 4
radio input "true"
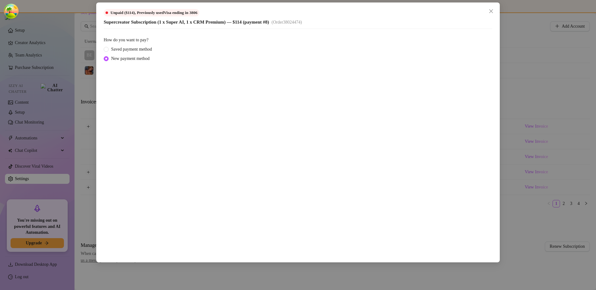
click at [525, 164] on div "Unpaid ($114) , Previously used Visa ending in 3806 Supercreator Subscription (…" at bounding box center [298, 145] width 596 height 290
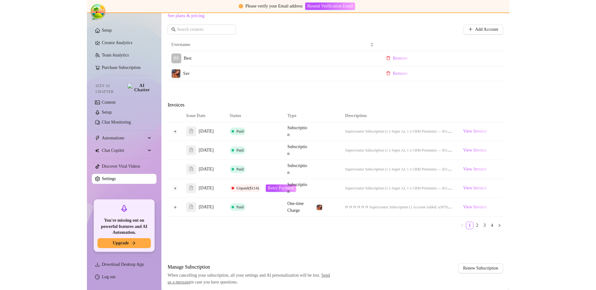
scroll to position [253, 0]
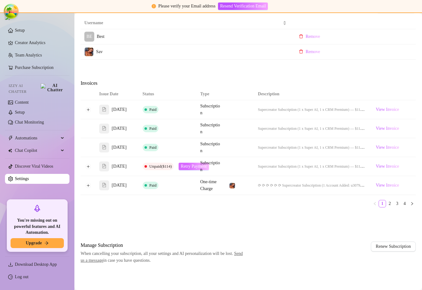
click at [193, 165] on span "Retry Payment" at bounding box center [194, 166] width 26 height 5
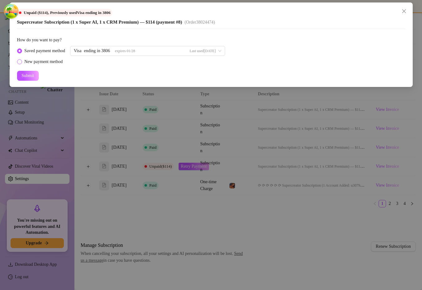
click at [41, 59] on div "New payment method" at bounding box center [44, 61] width 38 height 7
click at [21, 60] on input "New payment method" at bounding box center [20, 62] width 2 height 4
radio input "true"
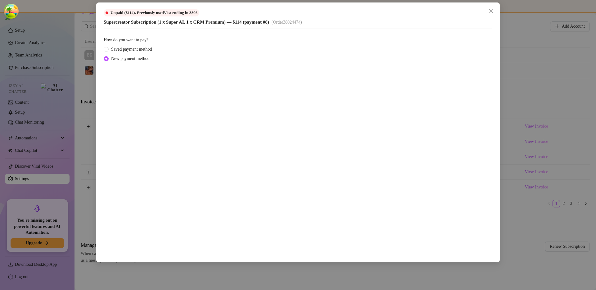
scroll to position [191, 0]
click at [422, 76] on div "Unpaid ($114) , Previously used Visa ending in 3806 Supercreator Subscription (…" at bounding box center [298, 145] width 596 height 290
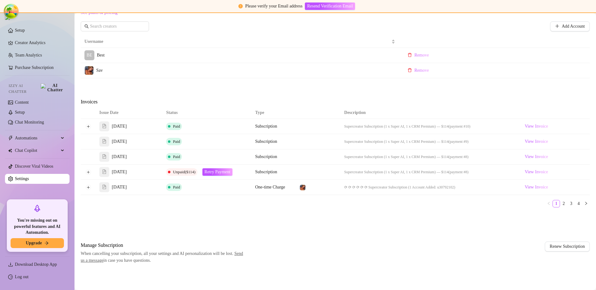
click at [257, 212] on div "Issue Date Status Type Description [DATE] Paid Subscription Supercreator Subscr…" at bounding box center [335, 159] width 509 height 105
click at [215, 172] on span "Retry Payment" at bounding box center [217, 171] width 26 height 5
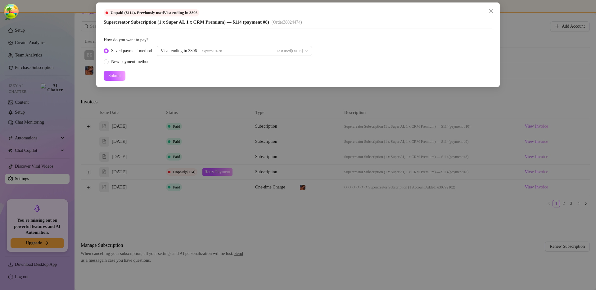
click at [242, 203] on div "Unpaid ($114) , Previously used Visa ending in 3806 Supercreator Subscription (…" at bounding box center [298, 145] width 596 height 290
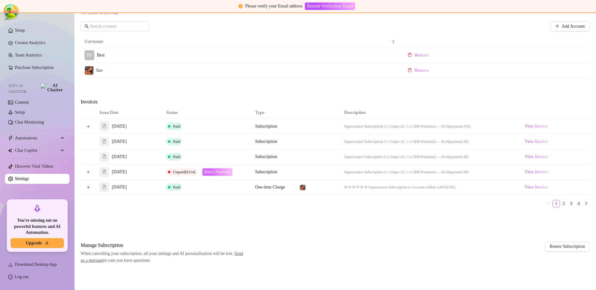
click at [224, 174] on span "Retry Payment" at bounding box center [217, 171] width 26 height 5
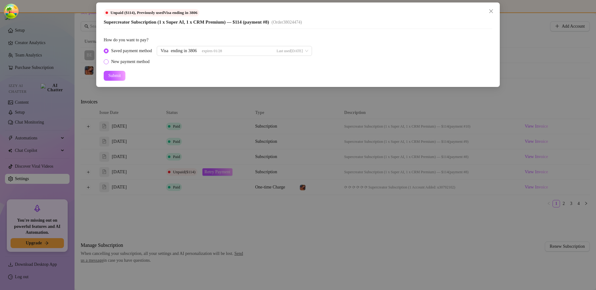
click at [131, 61] on div "New payment method" at bounding box center [130, 61] width 38 height 7
click at [108, 61] on input "New payment method" at bounding box center [106, 62] width 2 height 4
radio input "true"
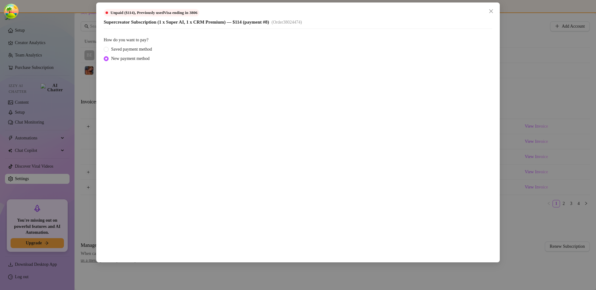
click at [422, 157] on div "Unpaid ($114) , Previously used Visa ending in 3806 Supercreator Subscription (…" at bounding box center [298, 145] width 596 height 290
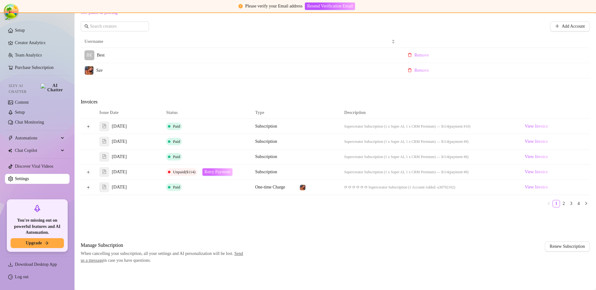
click at [218, 173] on span "Retry Payment" at bounding box center [217, 171] width 26 height 5
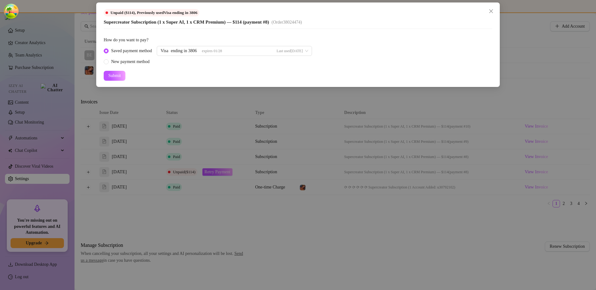
click at [246, 190] on div "Unpaid ($114) , Previously used Visa ending in 3806 Supercreator Subscription (…" at bounding box center [298, 145] width 596 height 290
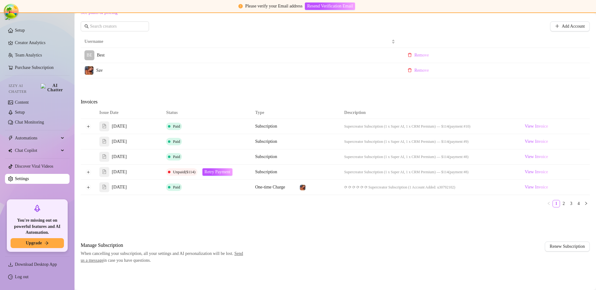
click at [390, 201] on ul "1 2 3 4" at bounding box center [335, 203] width 509 height 7
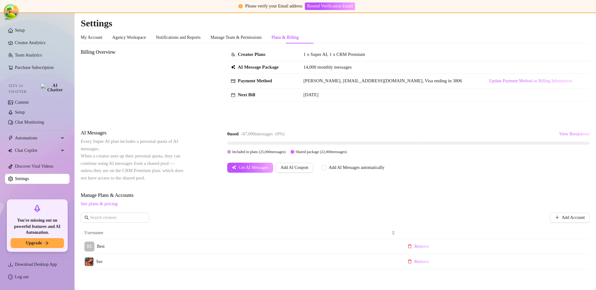
scroll to position [191, 0]
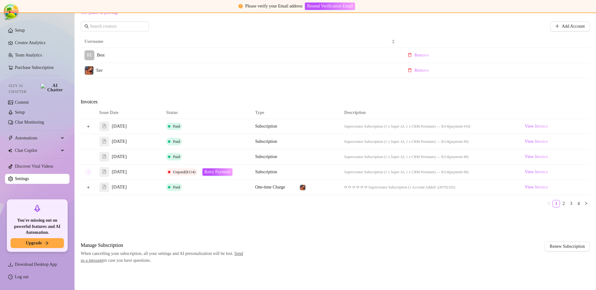
click at [89, 172] on button "Expand row" at bounding box center [88, 171] width 5 height 5
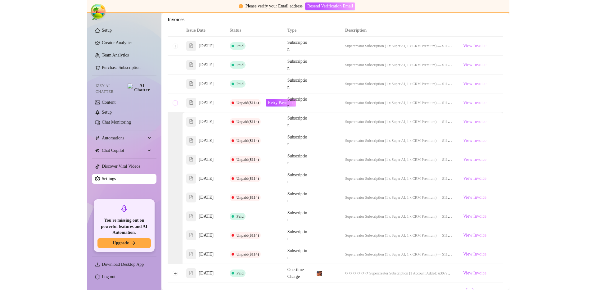
scroll to position [251, 0]
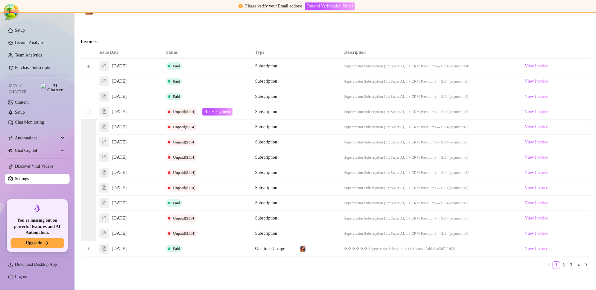
click at [89, 114] on button "Collapse row" at bounding box center [88, 111] width 5 height 5
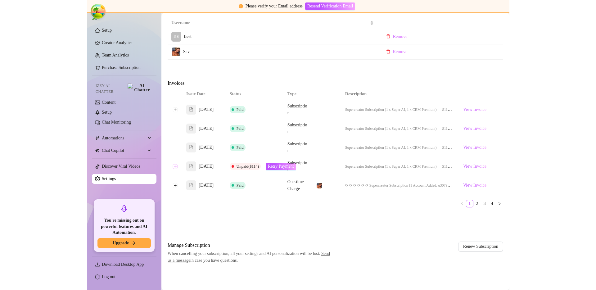
scroll to position [191, 0]
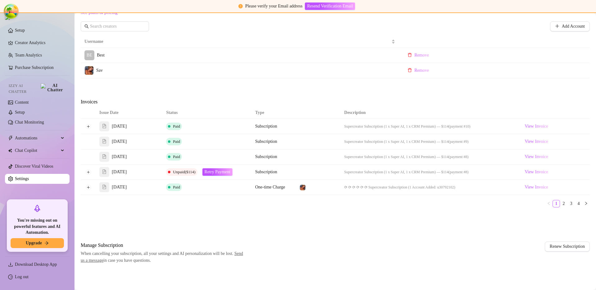
click at [378, 209] on div "Issue Date Status Type Description [DATE] Paid Subscription Supercreator Subscr…" at bounding box center [335, 159] width 509 height 105
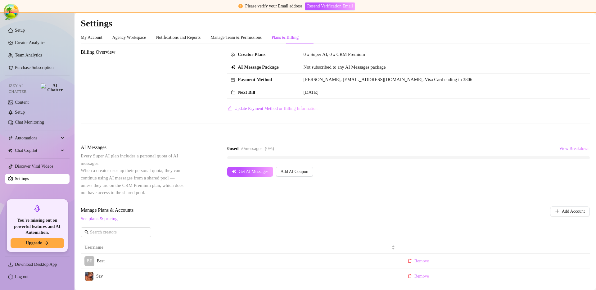
click at [121, 69] on div "Billing Overview Creator Plans 0 x Super AI, 0 x CRM Premium AI Message Package…" at bounding box center [335, 80] width 509 height 65
click at [148, 99] on div "Billing Overview Creator Plans 0 x Super AI, 0 x CRM Premium AI Message Package…" at bounding box center [335, 80] width 509 height 65
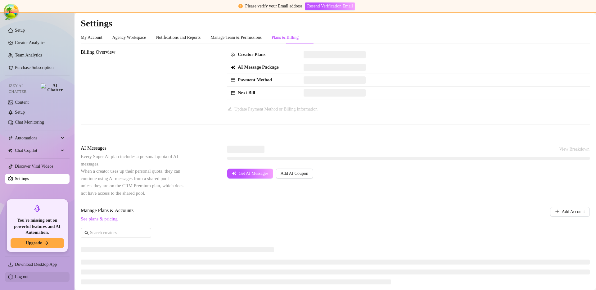
click at [29, 279] on link "Log out" at bounding box center [22, 276] width 14 height 5
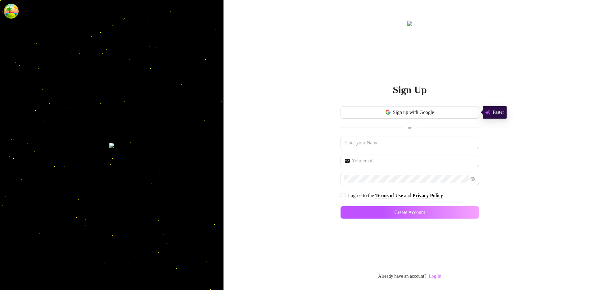
click at [439, 277] on link "Log In" at bounding box center [434, 275] width 12 height 5
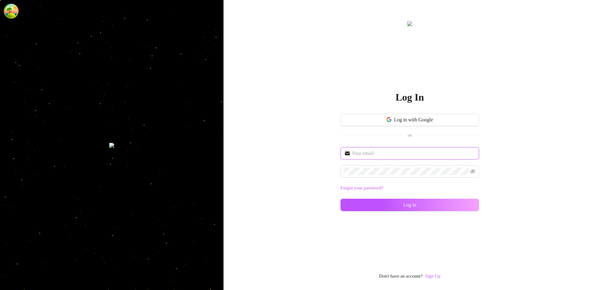
click at [370, 155] on input "text" at bounding box center [413, 153] width 123 height 7
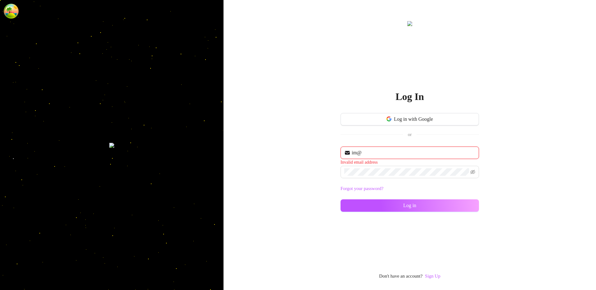
type input "[EMAIL_ADDRESS][DOMAIN_NAME]"
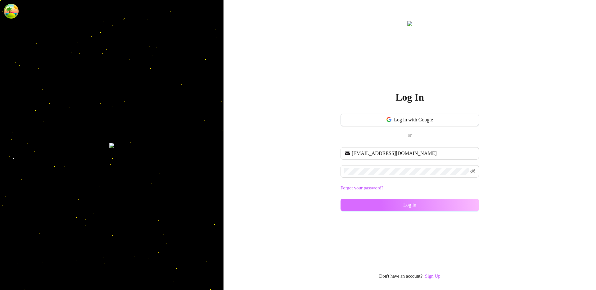
click at [369, 203] on button "Log in" at bounding box center [409, 205] width 138 height 12
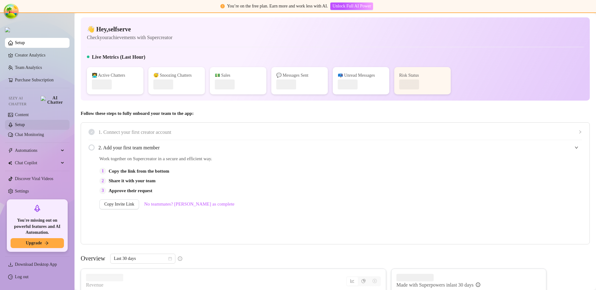
click at [25, 122] on link "Setup" at bounding box center [20, 124] width 10 height 5
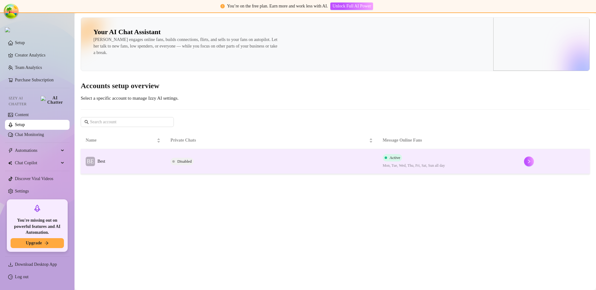
click at [235, 168] on td "Disabled" at bounding box center [271, 161] width 212 height 25
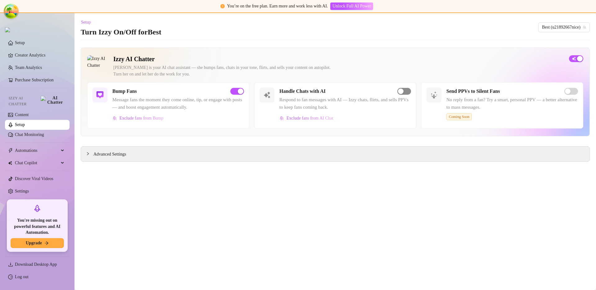
click at [406, 93] on span "button" at bounding box center [404, 91] width 14 height 7
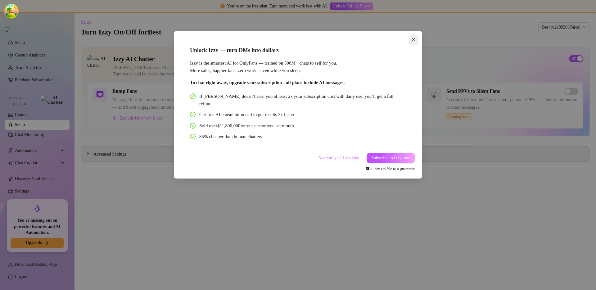
click at [418, 37] on span "Close" at bounding box center [413, 39] width 10 height 5
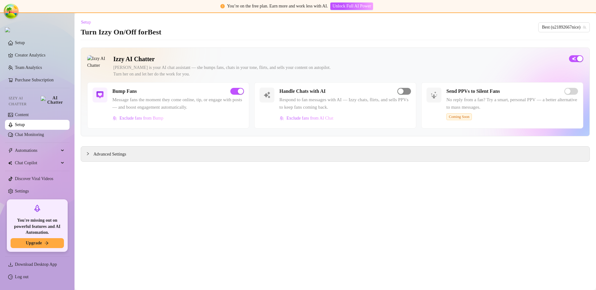
click at [401, 90] on div "button" at bounding box center [401, 91] width 6 height 6
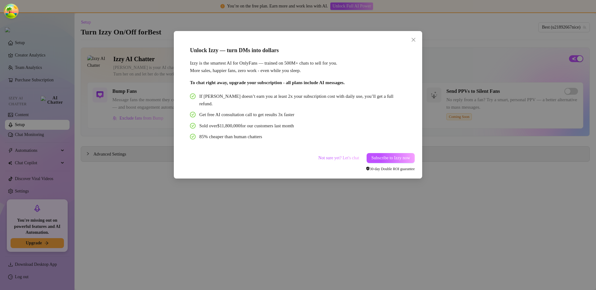
click at [477, 112] on div "Unlock Izzy — turn DMs into dollars Izzy is the smartest AI for OnlyFans — trai…" at bounding box center [298, 145] width 596 height 290
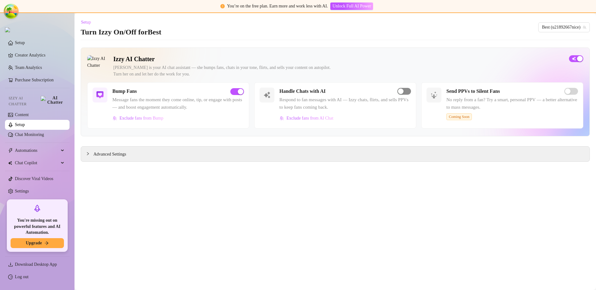
click at [408, 90] on span "button" at bounding box center [404, 91] width 14 height 7
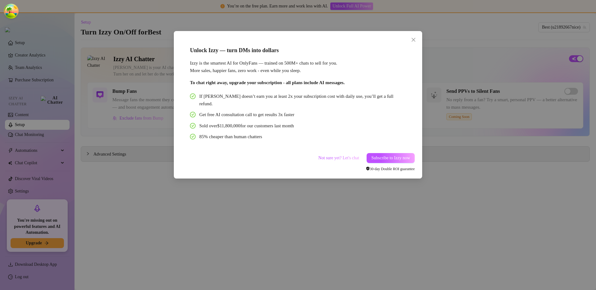
click at [479, 77] on div "Unlock Izzy — turn DMs into dollars Izzy is the smartest AI for OnlyFans — trai…" at bounding box center [298, 145] width 596 height 290
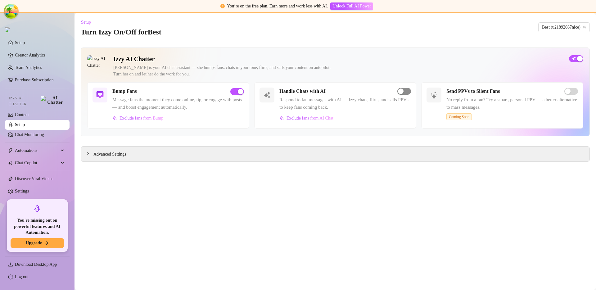
click at [401, 91] on div "button" at bounding box center [401, 91] width 6 height 6
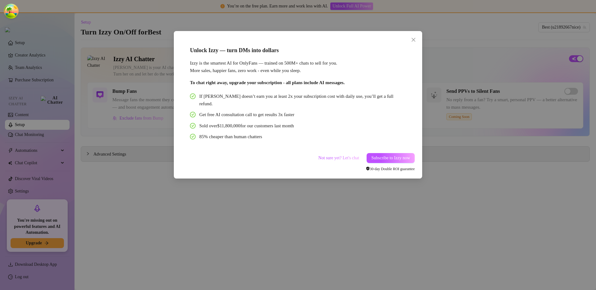
click at [453, 99] on div "Unlock Izzy — turn DMs into dollars Izzy is the smartest AI for OnlyFans — trai…" at bounding box center [298, 145] width 596 height 290
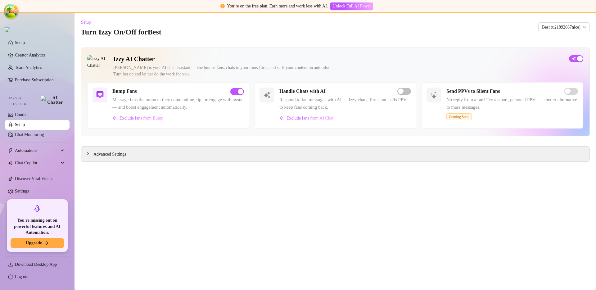
click at [352, 179] on main "Setup Turn Izzy On/Off for Best Best (u21892667nice) Izzy AI Chatter [PERSON_NA…" at bounding box center [334, 151] width 521 height 277
click at [29, 114] on link "Content" at bounding box center [22, 114] width 14 height 5
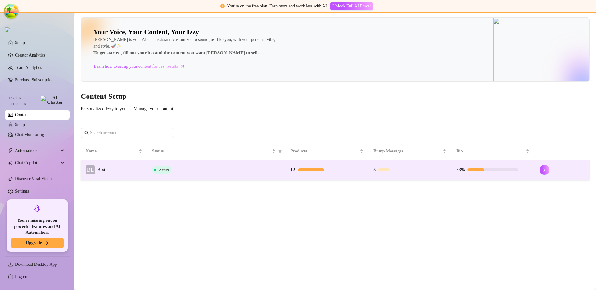
click at [264, 172] on div "Active" at bounding box center [216, 169] width 128 height 7
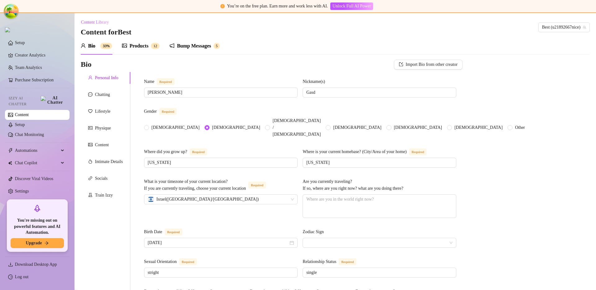
click at [140, 47] on div "Products" at bounding box center [138, 45] width 19 height 7
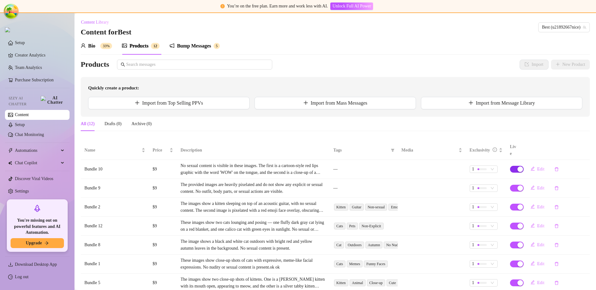
click at [517, 166] on div "button" at bounding box center [520, 169] width 6 height 6
click at [556, 147] on span "OK" at bounding box center [552, 147] width 6 height 5
click at [374, 61] on div "Products" at bounding box center [287, 65] width 412 height 10
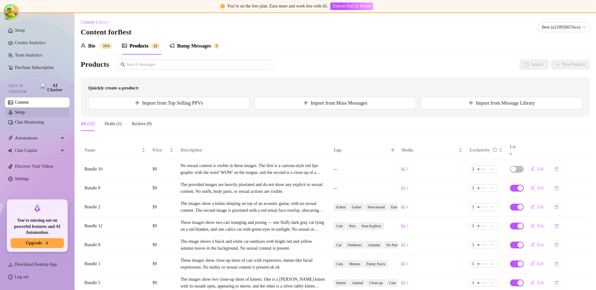
click at [25, 112] on link "Setup" at bounding box center [20, 112] width 10 height 5
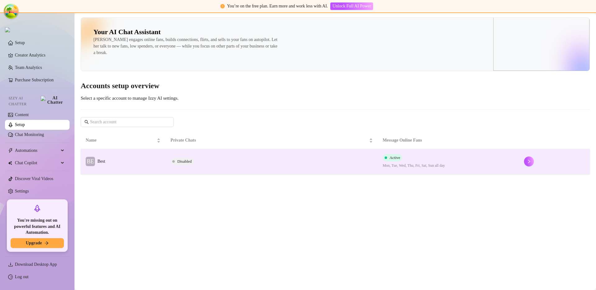
click at [156, 166] on td "BE Best" at bounding box center [123, 161] width 85 height 25
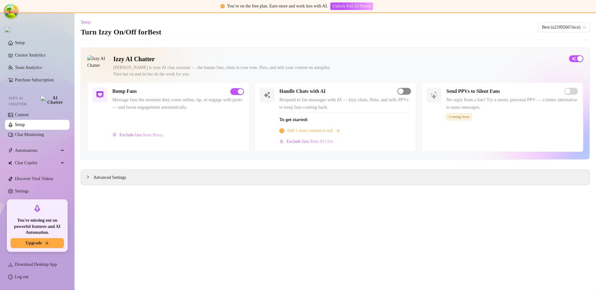
click at [406, 90] on span "button" at bounding box center [404, 91] width 14 height 7
click at [404, 90] on span "button" at bounding box center [404, 91] width 14 height 7
click at [245, 192] on main "Setup Turn Izzy On/Off for Best Best (u21892667nice) Izzy AI Chatter Izzy is yo…" at bounding box center [334, 151] width 521 height 277
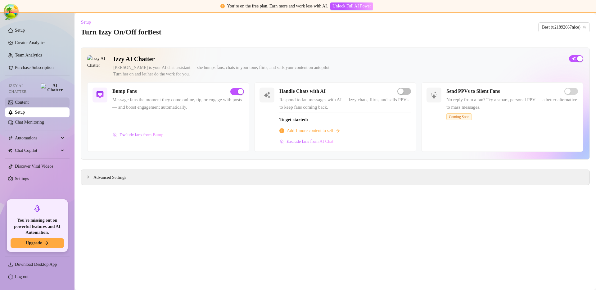
click at [26, 100] on link "Content" at bounding box center [22, 102] width 14 height 5
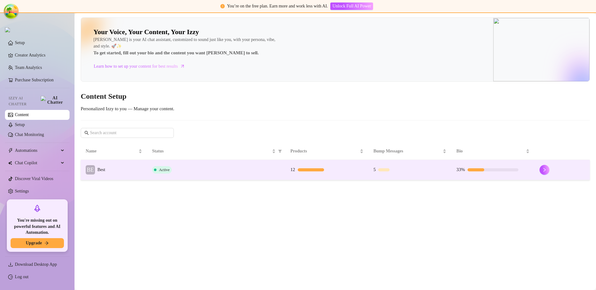
click at [188, 168] on div "Active" at bounding box center [216, 169] width 128 height 7
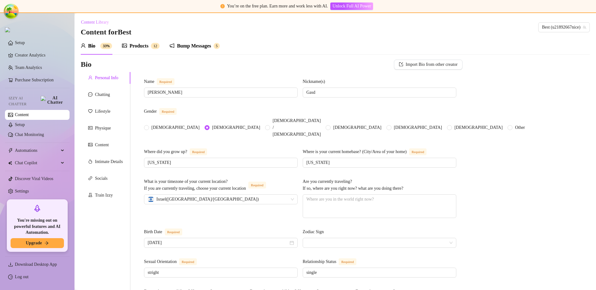
click at [140, 41] on div "Products 1 2" at bounding box center [141, 45] width 38 height 17
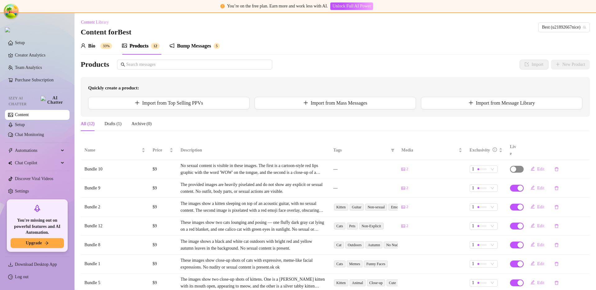
click at [511, 166] on div "button" at bounding box center [513, 169] width 6 height 6
click at [551, 147] on span "OK" at bounding box center [547, 147] width 6 height 5
click at [20, 123] on link "Setup" at bounding box center [20, 124] width 10 height 5
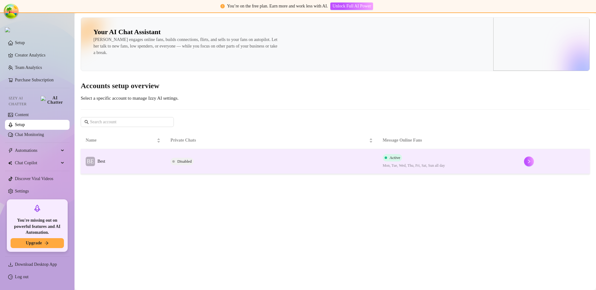
click at [119, 158] on td "BE Best" at bounding box center [123, 161] width 85 height 25
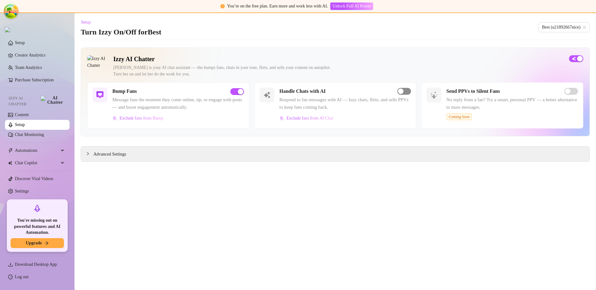
click at [408, 92] on span "button" at bounding box center [404, 91] width 14 height 7
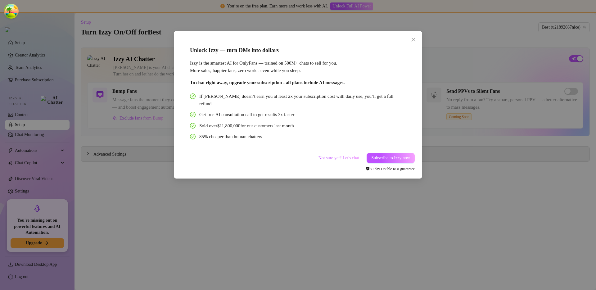
click at [442, 86] on div "Unlock Izzy — turn DMs into dollars Izzy is the smartest AI for OnlyFans — trai…" at bounding box center [298, 145] width 596 height 290
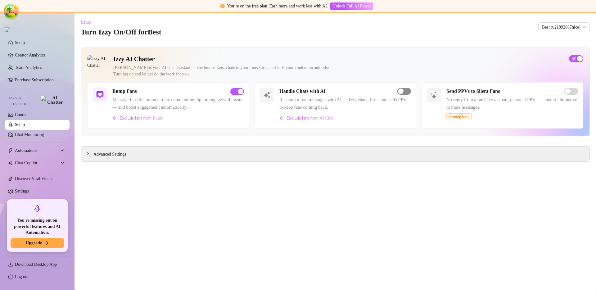
click at [405, 91] on span "button" at bounding box center [404, 91] width 14 height 7
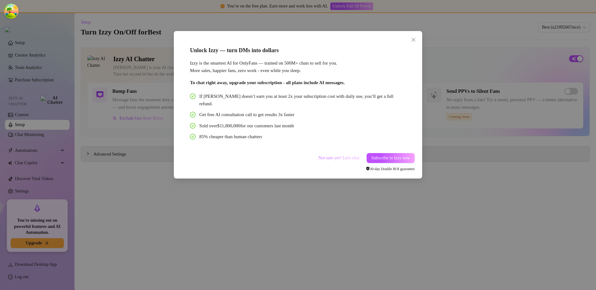
click at [333, 155] on span "Not sure yet? Let's chat" at bounding box center [338, 157] width 41 height 5
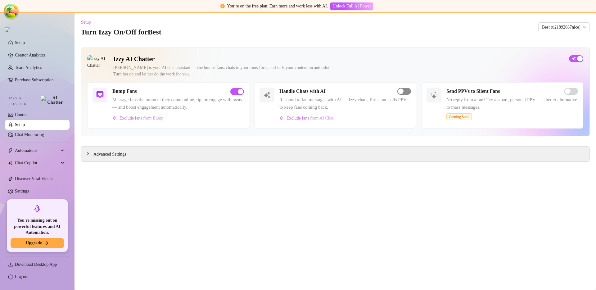
click at [404, 93] on span "button" at bounding box center [404, 91] width 14 height 7
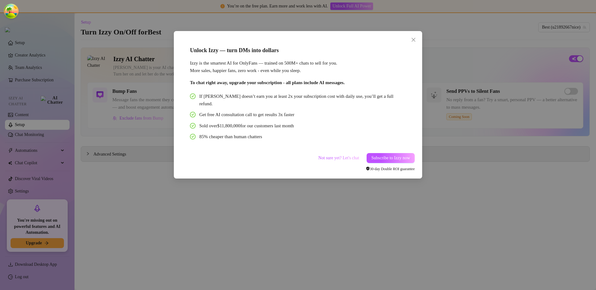
click at [436, 95] on div "Unlock Izzy — turn DMs into dollars Izzy is the smartest AI for OnlyFans — trai…" at bounding box center [298, 145] width 596 height 290
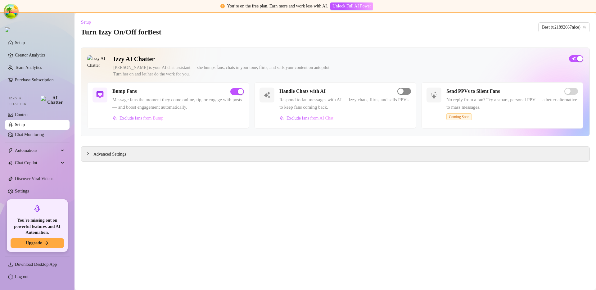
click at [410, 89] on span "button" at bounding box center [404, 91] width 14 height 7
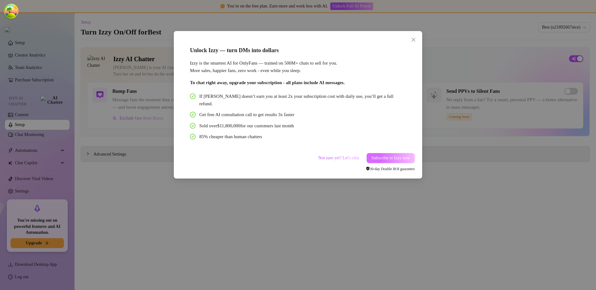
click at [394, 153] on button "Subscribe to Izzy now" at bounding box center [390, 158] width 48 height 10
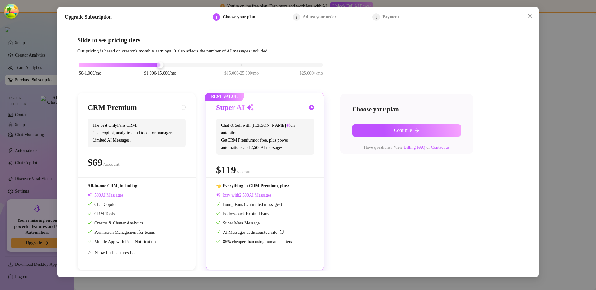
click at [551, 86] on div "Upgrade Subscription 1 Choose your plan 2 Adjust your order 3 Payment Slide to …" at bounding box center [298, 145] width 596 height 290
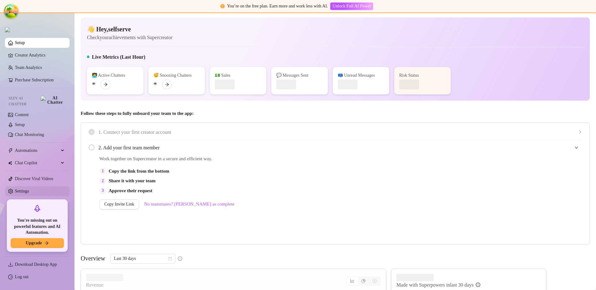
click at [29, 189] on link "Settings" at bounding box center [22, 191] width 14 height 5
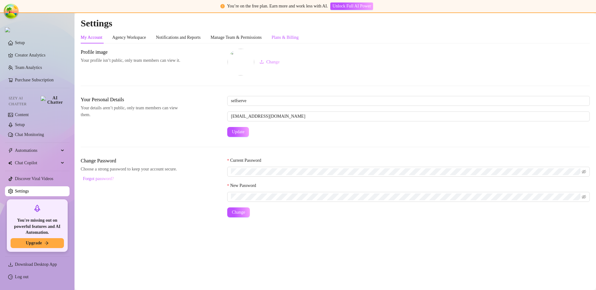
click at [294, 37] on div "Plans & Billing" at bounding box center [284, 37] width 27 height 7
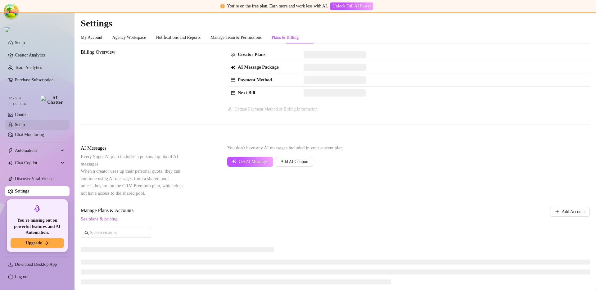
click at [25, 122] on link "Setup" at bounding box center [20, 124] width 10 height 5
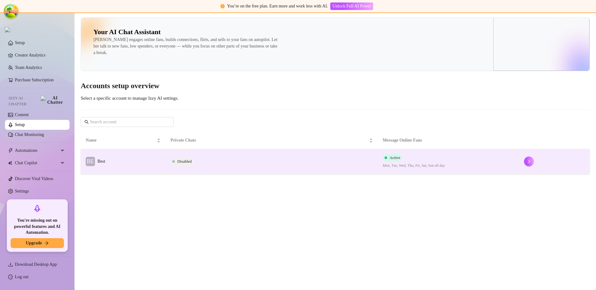
click at [131, 168] on td "BE Best" at bounding box center [123, 161] width 85 height 25
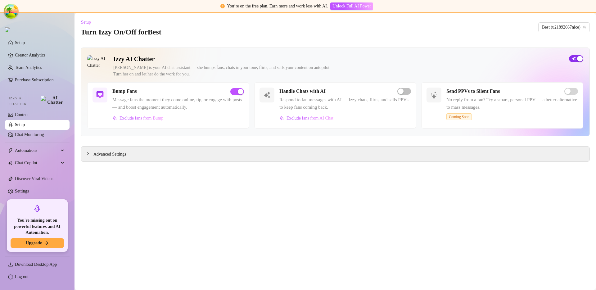
click at [578, 58] on div "button" at bounding box center [580, 59] width 6 height 6
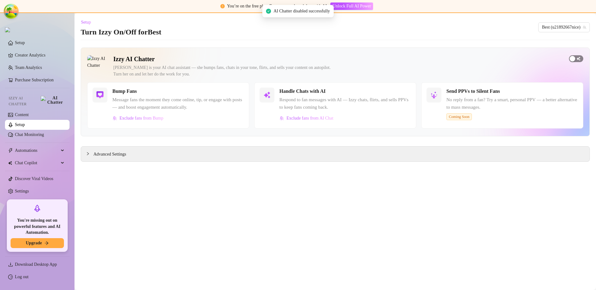
click at [578, 58] on span "button" at bounding box center [576, 58] width 14 height 7
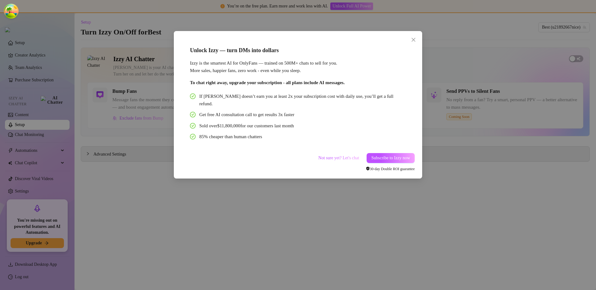
click at [487, 103] on div "Unlock Izzy — turn DMs into dollars Izzy is the smartest AI for OnlyFans — trai…" at bounding box center [298, 145] width 596 height 290
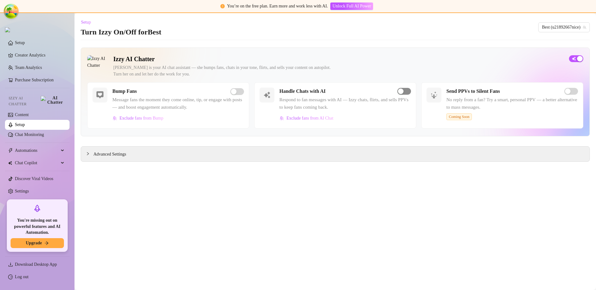
click at [405, 92] on span "button" at bounding box center [404, 91] width 14 height 7
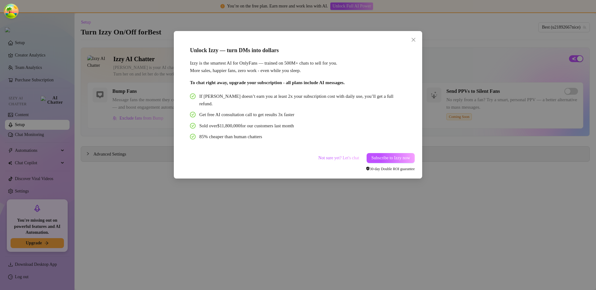
click at [469, 119] on div "Unlock Izzy — turn DMs into dollars Izzy is the smartest AI for OnlyFans — trai…" at bounding box center [298, 145] width 596 height 290
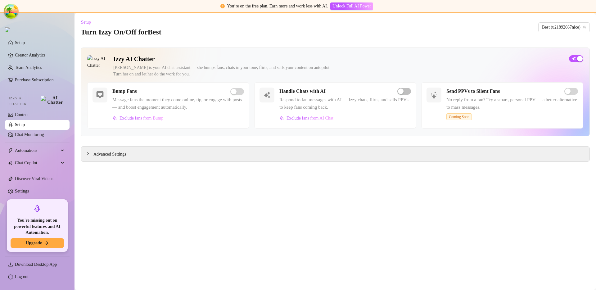
click at [156, 166] on main "Setup Turn Izzy On/Off for Best Best (u21892667nice) Izzy AI Chatter [PERSON_NA…" at bounding box center [334, 151] width 521 height 277
click at [25, 42] on link "Setup" at bounding box center [20, 42] width 10 height 5
